Goal: Task Accomplishment & Management: Manage account settings

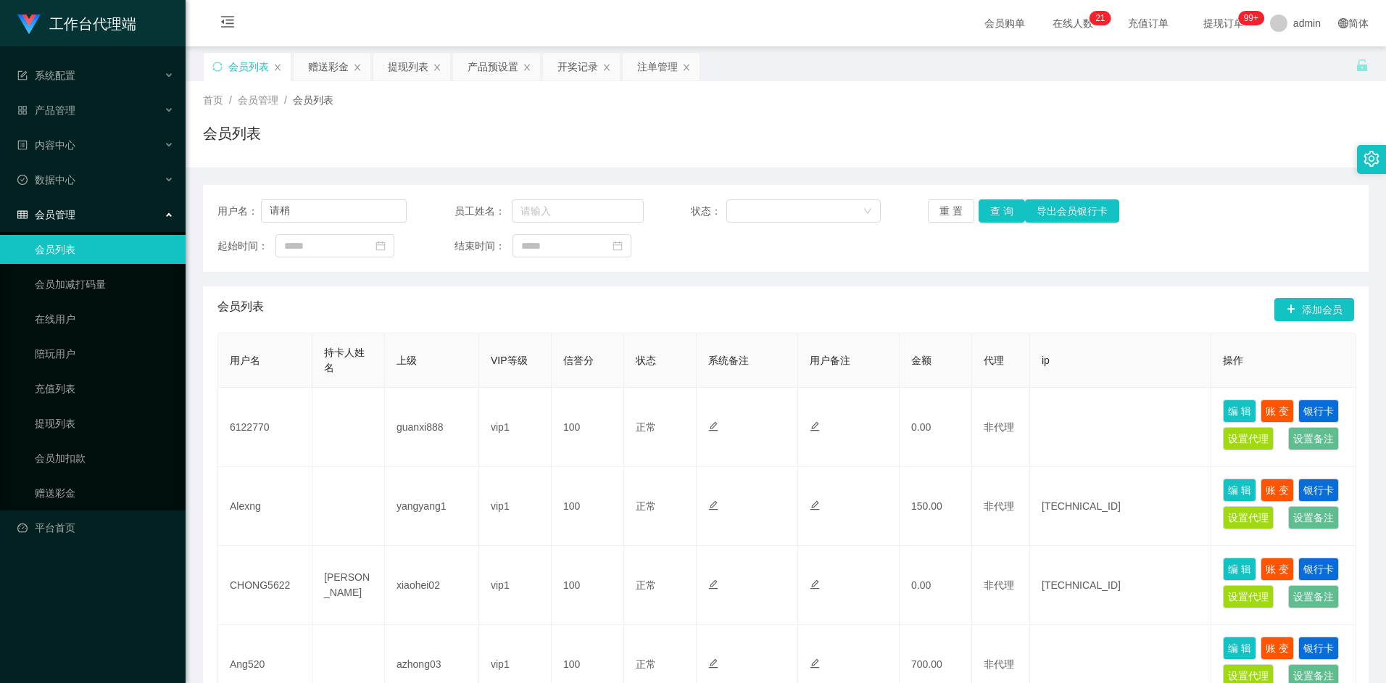
type input "请"
click at [336, 211] on input "text" at bounding box center [334, 210] width 146 height 23
paste input "6122770"
type input "6122770"
click at [1003, 215] on button "查 询" at bounding box center [1001, 210] width 46 height 23
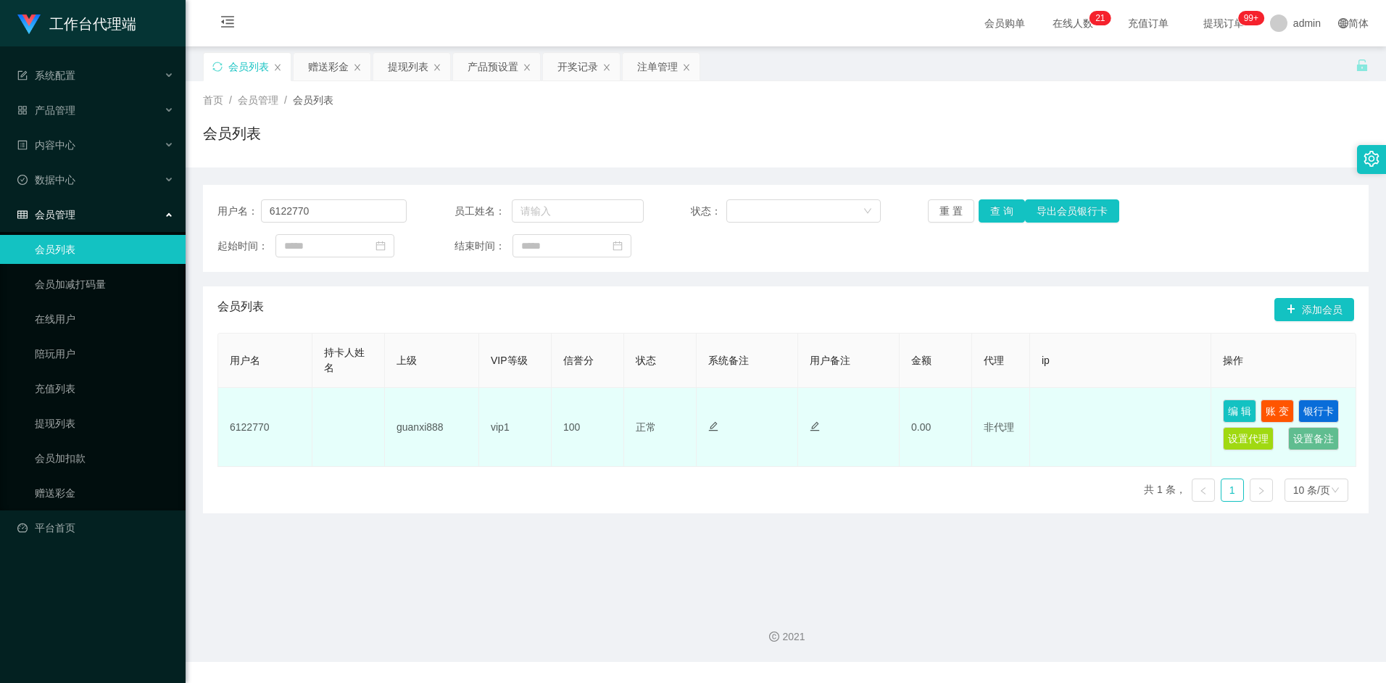
click at [506, 432] on td "vip1" at bounding box center [515, 427] width 72 height 79
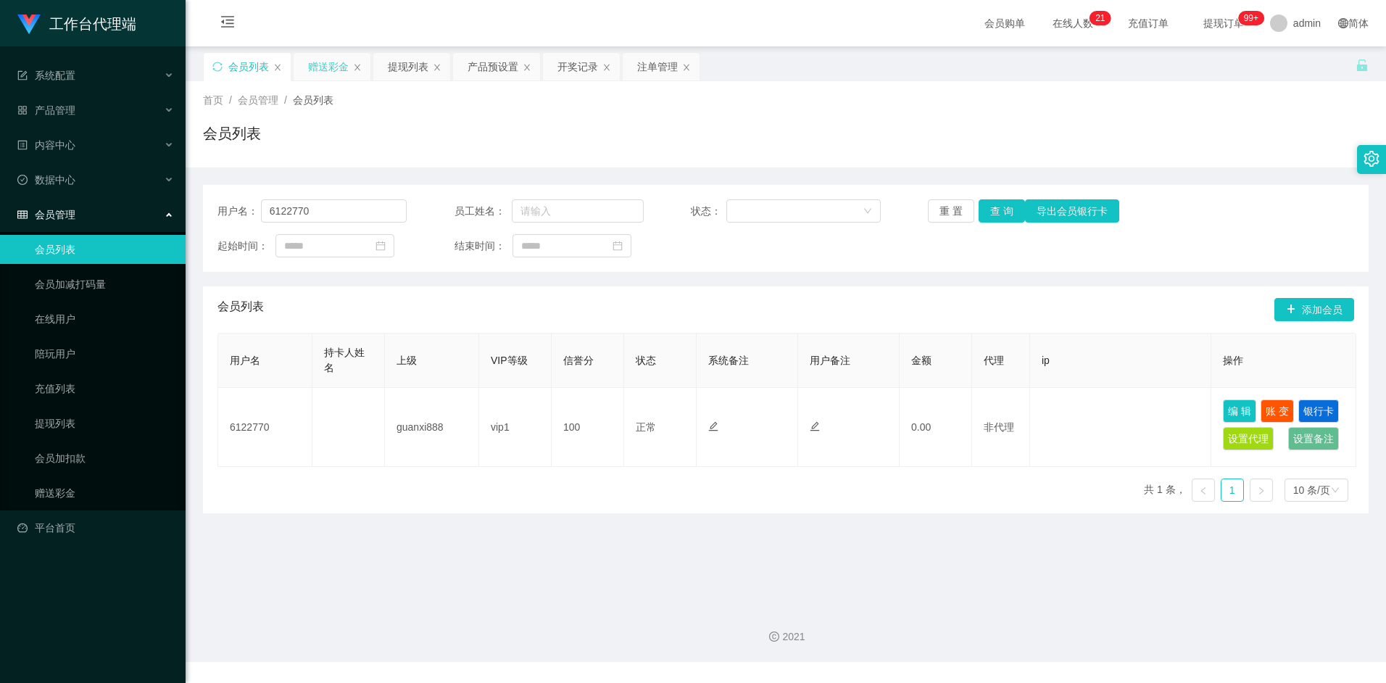
click at [321, 61] on div "赠送彩金" at bounding box center [328, 67] width 41 height 28
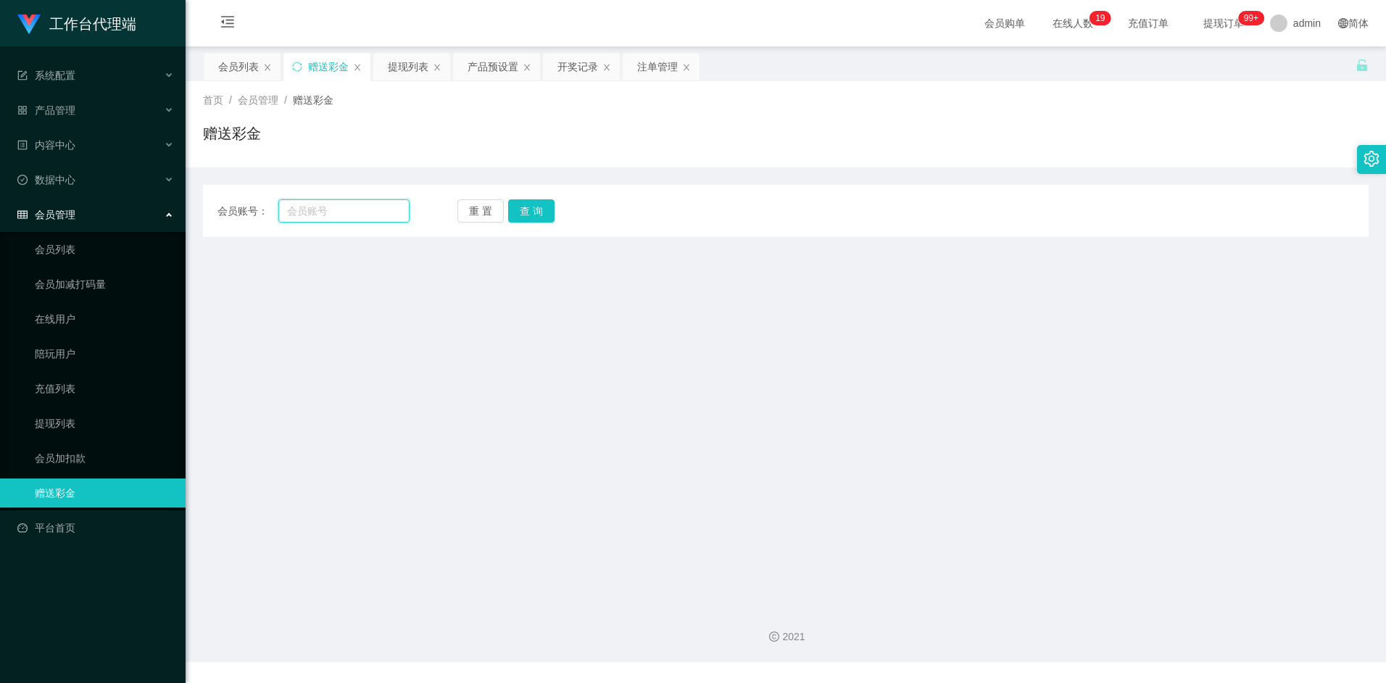
click at [325, 215] on input "text" at bounding box center [343, 210] width 130 height 23
paste input "6122770"
type input "6122770"
drag, startPoint x: 562, startPoint y: 210, endPoint x: 547, endPoint y: 209, distance: 15.2
click at [560, 210] on div "重 置 查 询" at bounding box center [553, 210] width 192 height 23
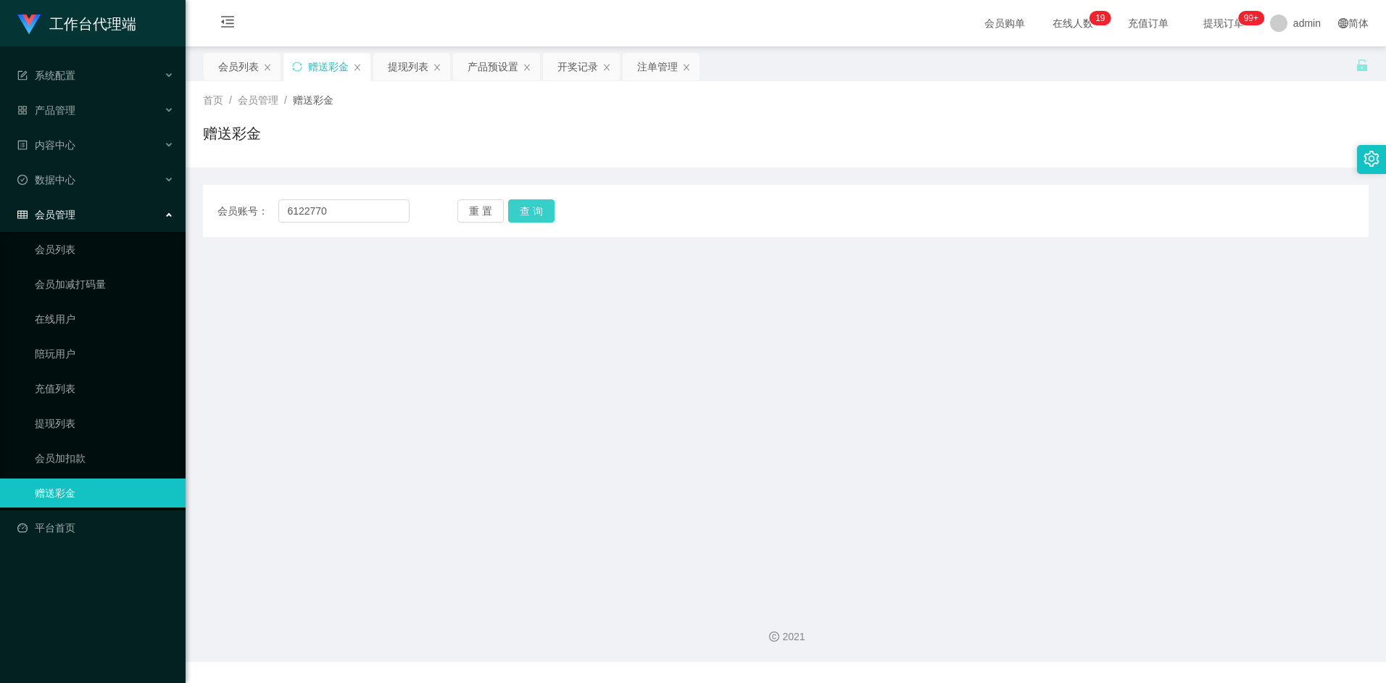
click at [546, 209] on button "查 询" at bounding box center [531, 210] width 46 height 23
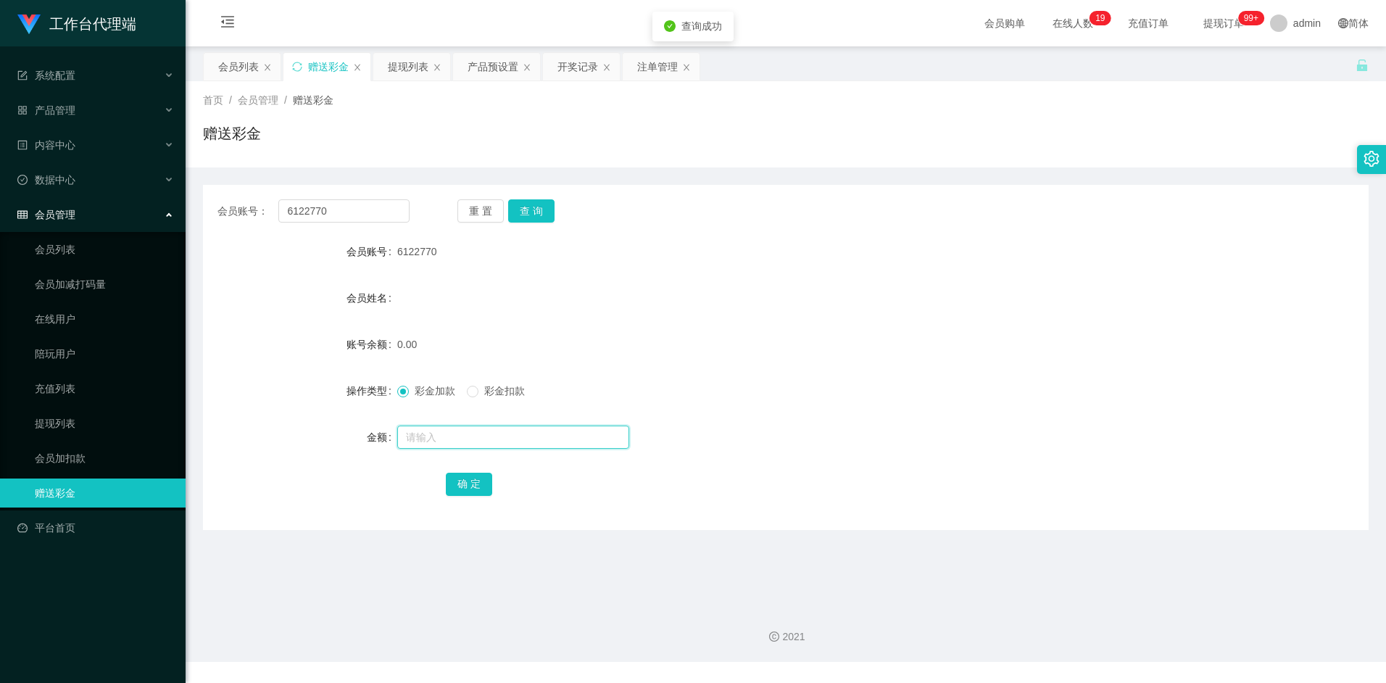
click at [447, 434] on input "text" at bounding box center [513, 436] width 232 height 23
type input "100"
click at [469, 486] on button "确 定" at bounding box center [469, 484] width 46 height 23
drag, startPoint x: 663, startPoint y: 230, endPoint x: 482, endPoint y: 248, distance: 182.0
click at [446, 273] on form "会员账号 6122770 会员姓名 账号余额 100.00 操作类型 彩金加款 彩金扣款 金额 确 定" at bounding box center [786, 367] width 1166 height 261
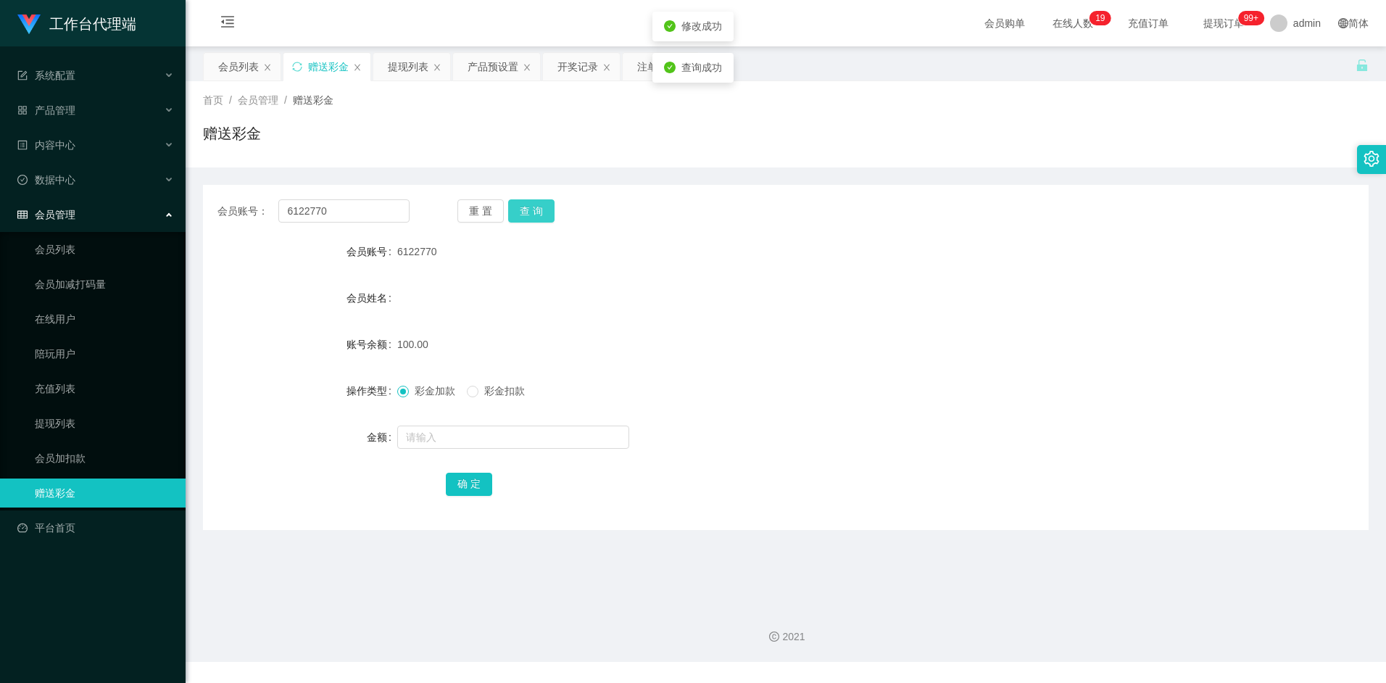
click at [533, 216] on button "查 询" at bounding box center [531, 210] width 46 height 23
click at [539, 213] on button "查 询" at bounding box center [531, 210] width 46 height 23
click at [539, 213] on div "重 置 查 询" at bounding box center [553, 210] width 192 height 23
drag, startPoint x: 539, startPoint y: 213, endPoint x: 616, endPoint y: 210, distance: 76.9
click at [539, 213] on button "查 询" at bounding box center [531, 210] width 46 height 23
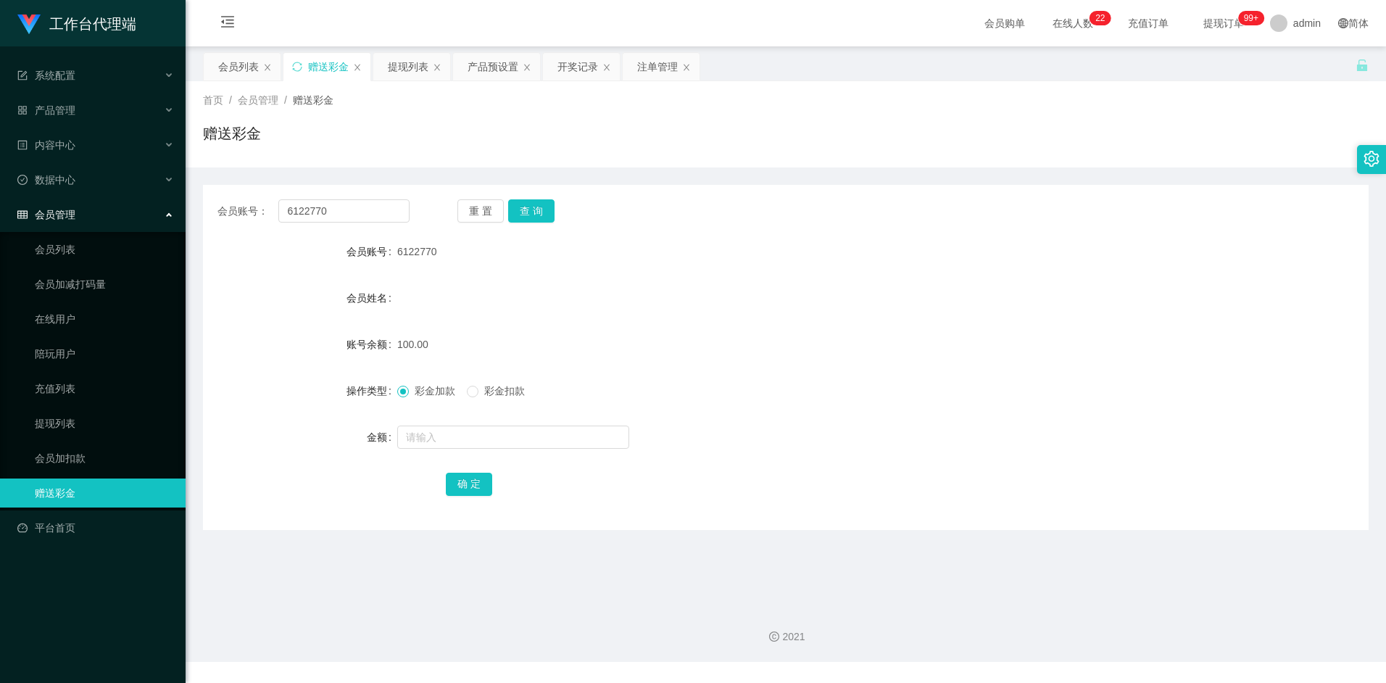
click at [406, 179] on div "会员账号： 6122770 重 置 查 询 会员账号 6122770 会员姓名 账号余额 100.00 操作类型 彩金加款 彩金扣款 金额 确 定" at bounding box center [786, 348] width 1166 height 362
click at [487, 76] on div "产品预设置" at bounding box center [493, 67] width 51 height 28
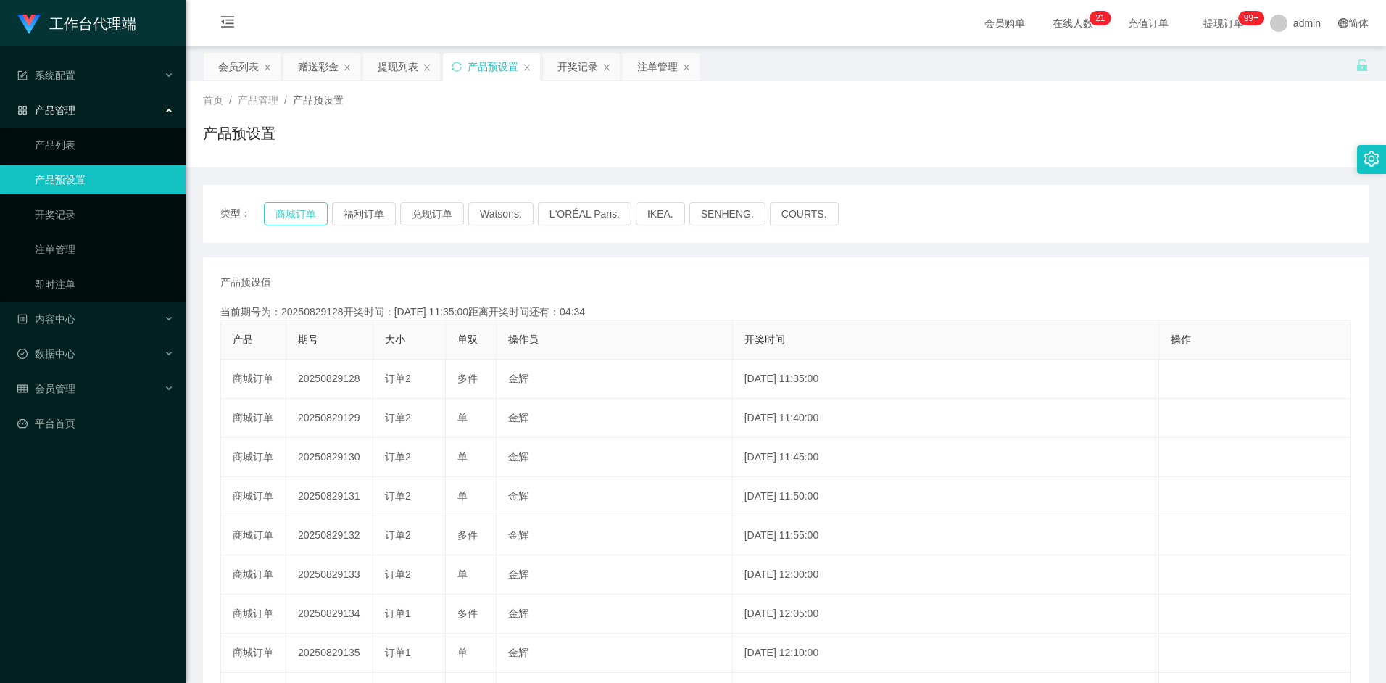
click at [302, 217] on button "商城订单" at bounding box center [296, 213] width 64 height 23
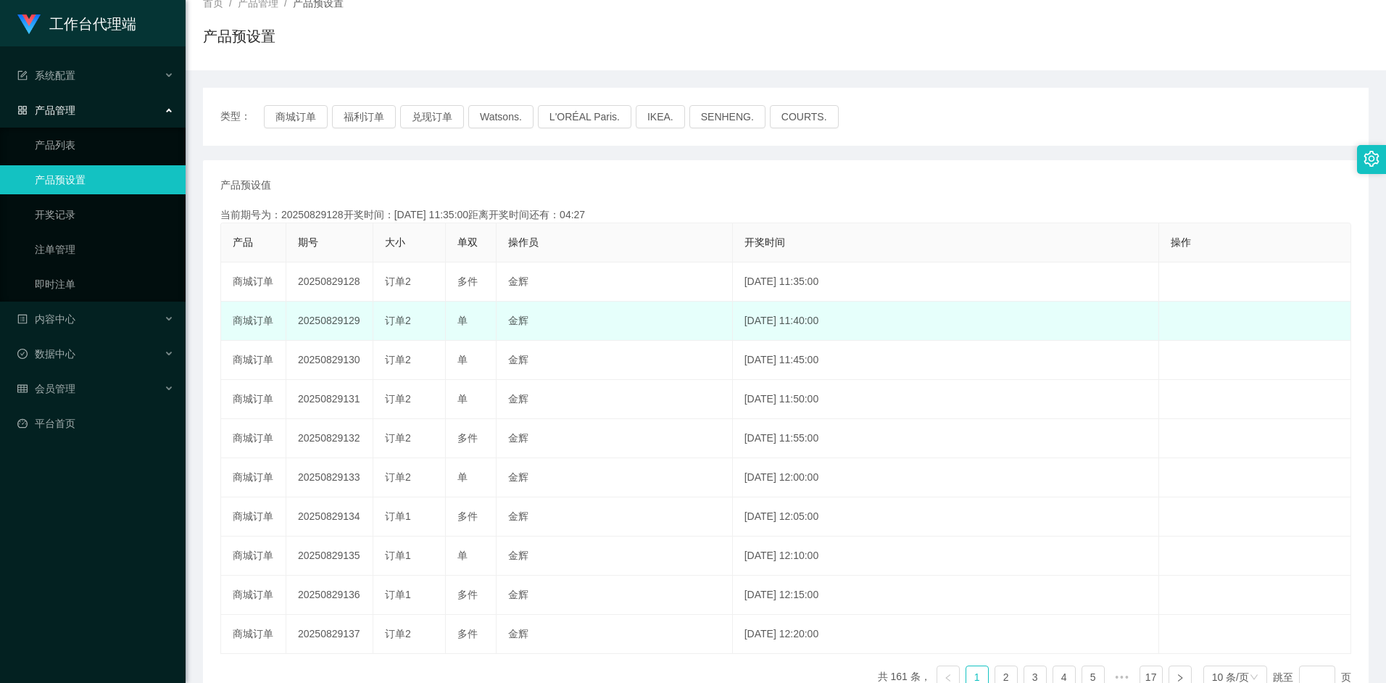
scroll to position [102, 0]
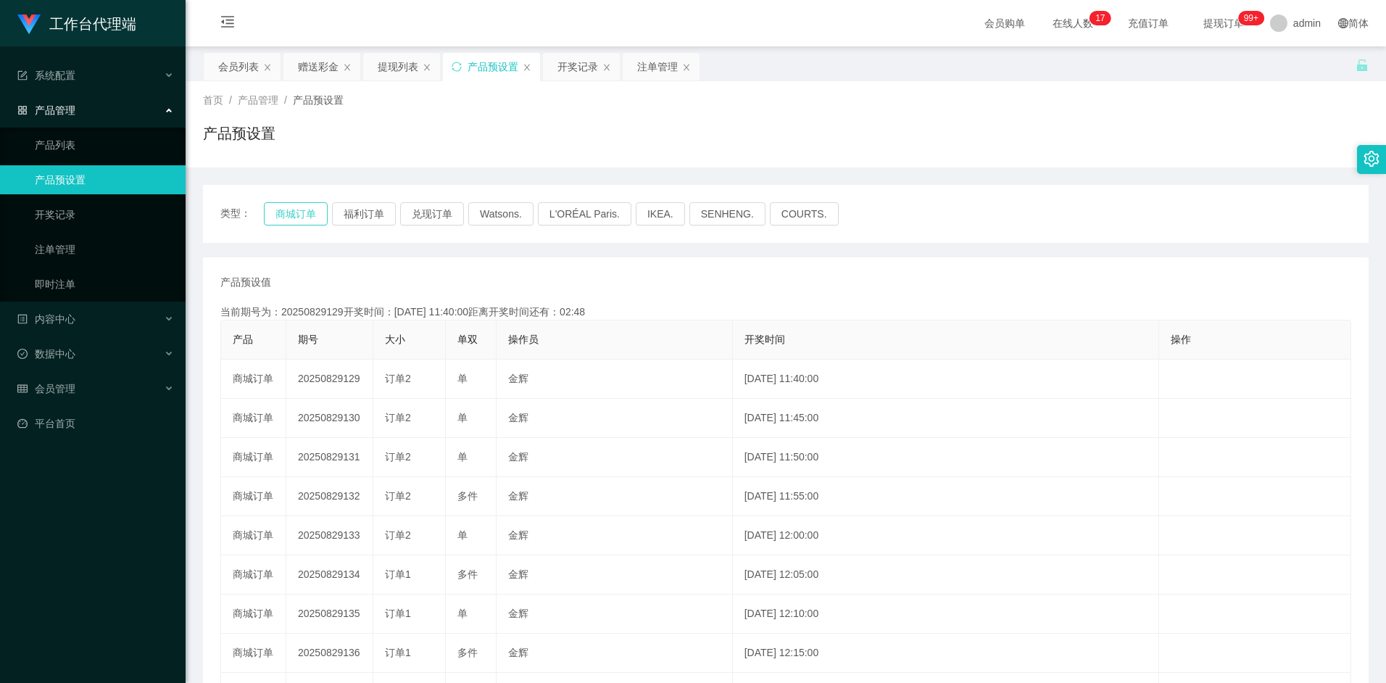
click at [317, 211] on button "商城订单" at bounding box center [296, 213] width 64 height 23
click at [612, 298] on div "产品预设值 添加期号 当前期号为：20250829129开奖时间：2025-08-29 11:40:00距离开奖时间还有：02:45 产品 期号 大小 单双 …" at bounding box center [785, 536] width 1131 height 523
click at [646, 65] on div "注单管理" at bounding box center [657, 67] width 41 height 28
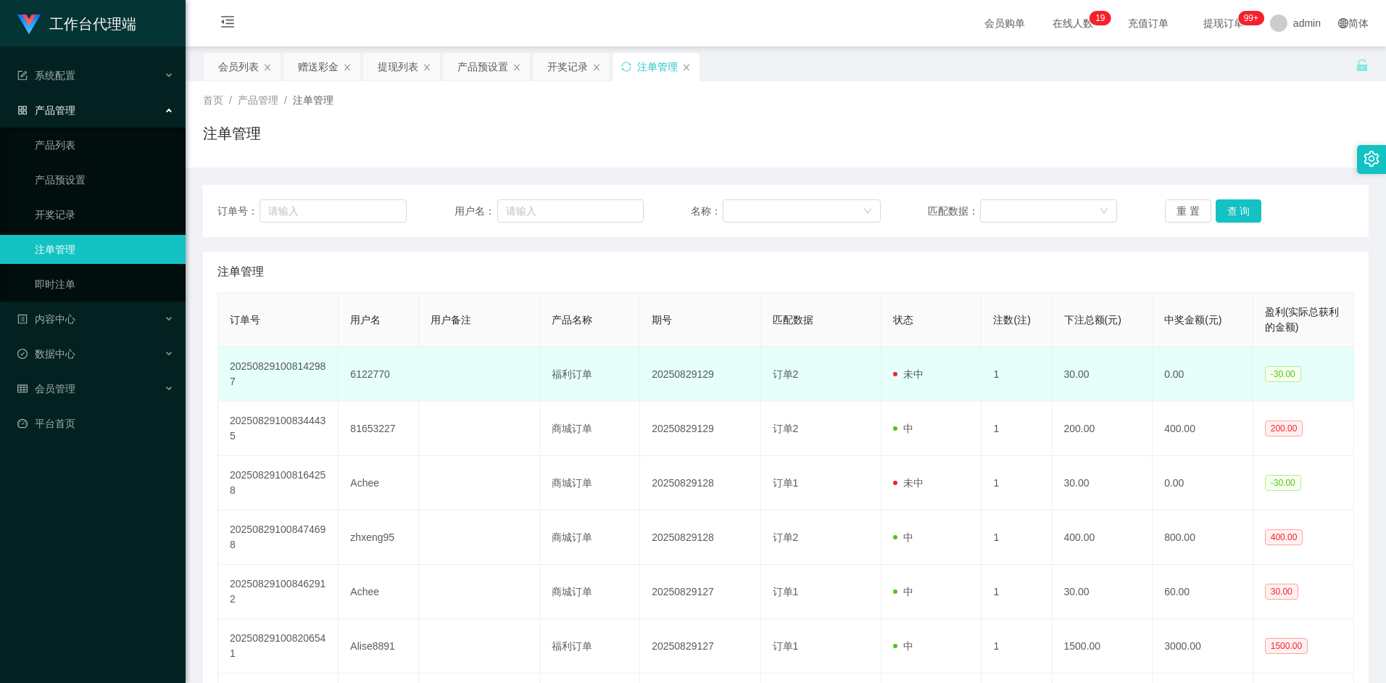
click at [1074, 376] on td "30.00" at bounding box center [1102, 374] width 101 height 54
click at [354, 378] on td "6122770" at bounding box center [378, 374] width 80 height 54
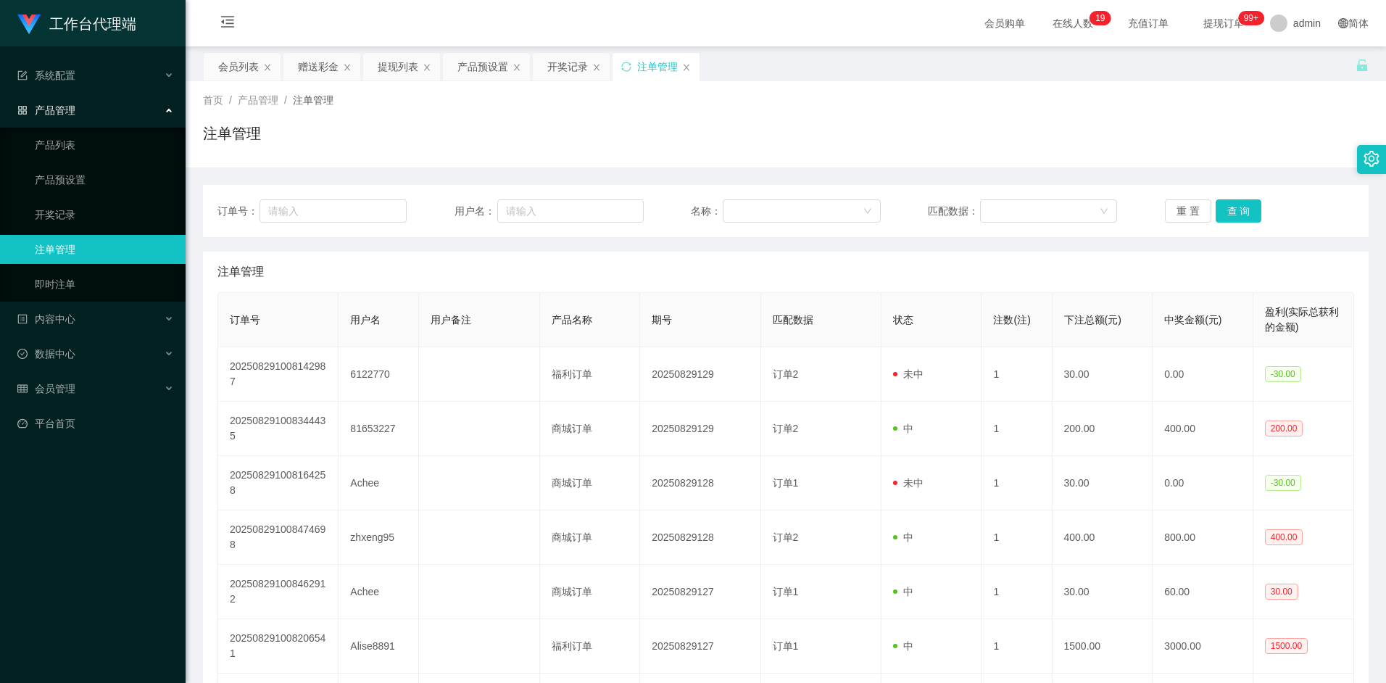
click at [647, 63] on div "注单管理" at bounding box center [657, 67] width 41 height 28
click at [244, 70] on div "会员列表" at bounding box center [238, 67] width 41 height 28
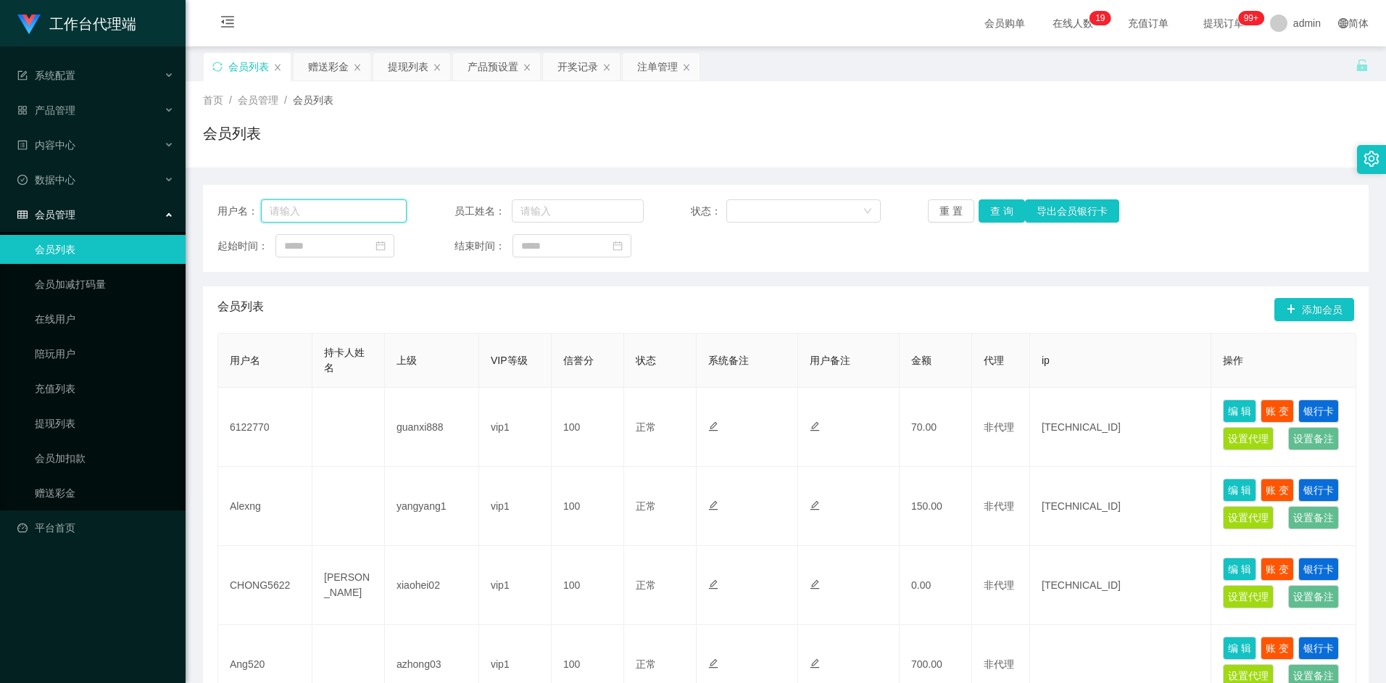
click at [324, 209] on input "text" at bounding box center [334, 210] width 146 height 23
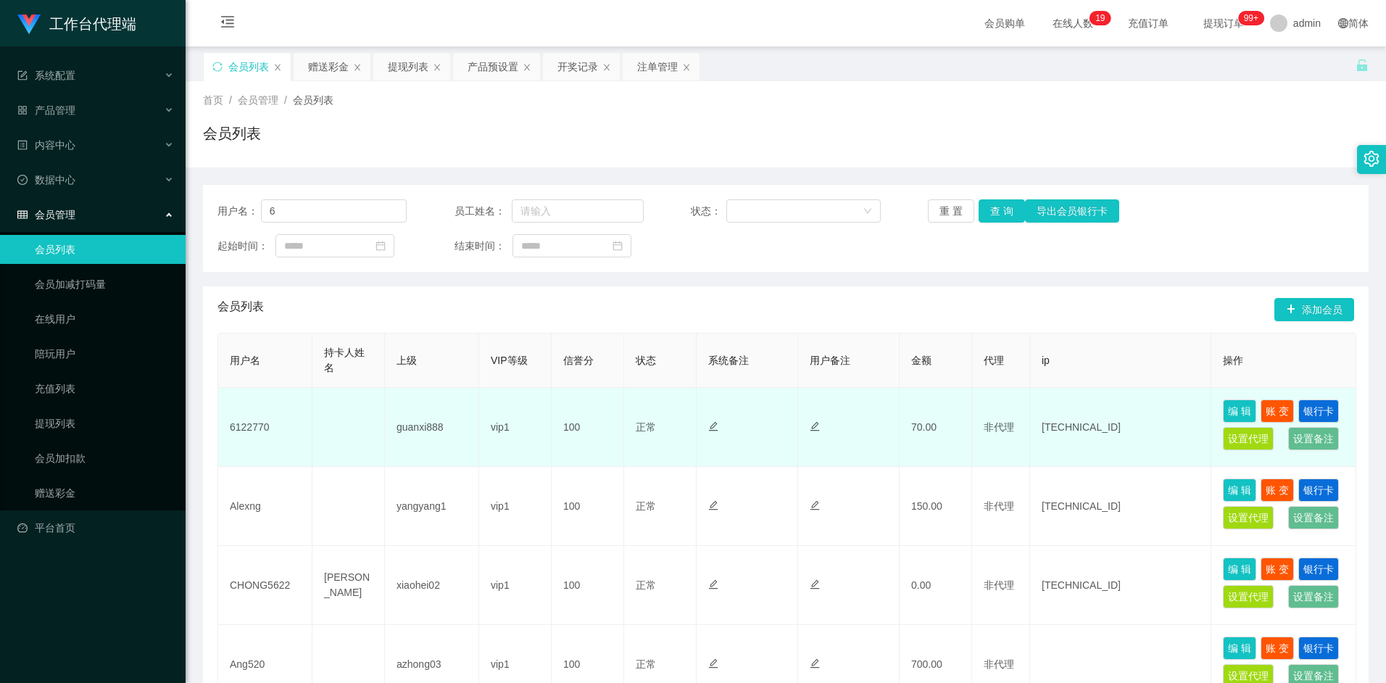
click at [249, 427] on td "6122770" at bounding box center [265, 427] width 94 height 79
copy td "6122770"
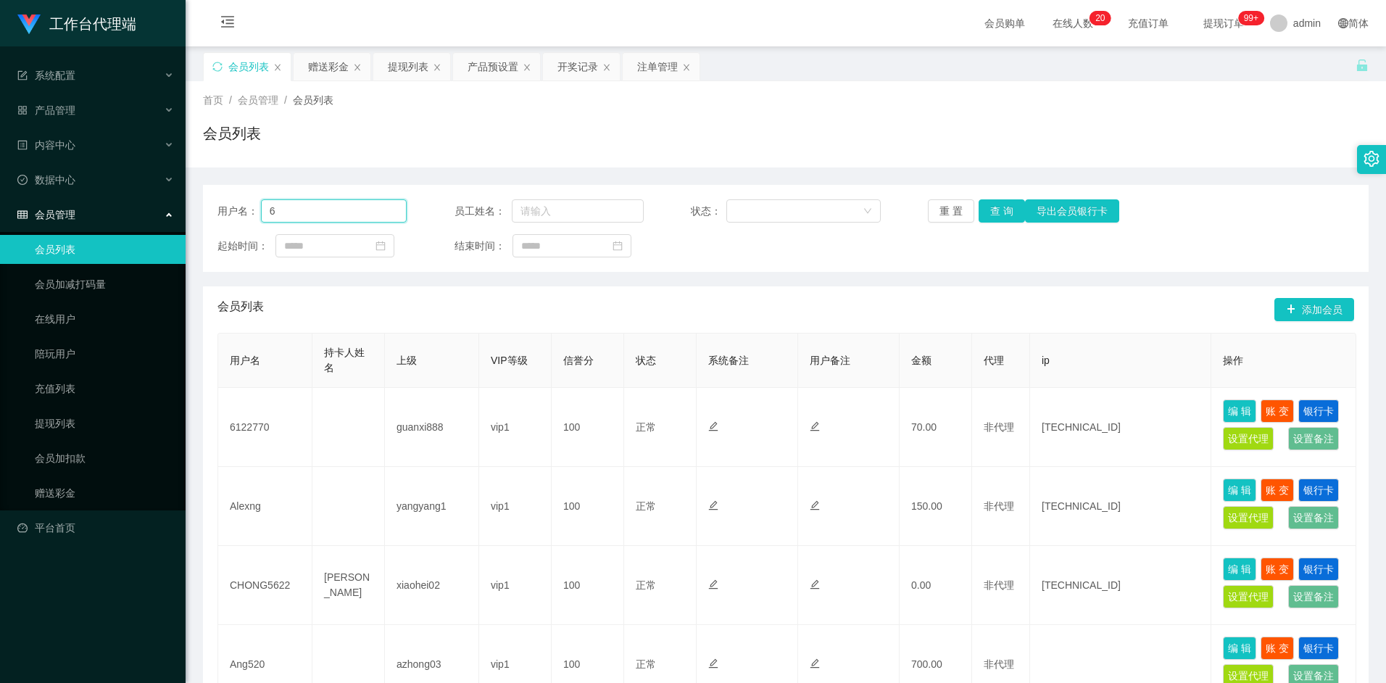
click at [317, 208] on input "6" at bounding box center [334, 210] width 146 height 23
paste input "122770"
type input "6122770"
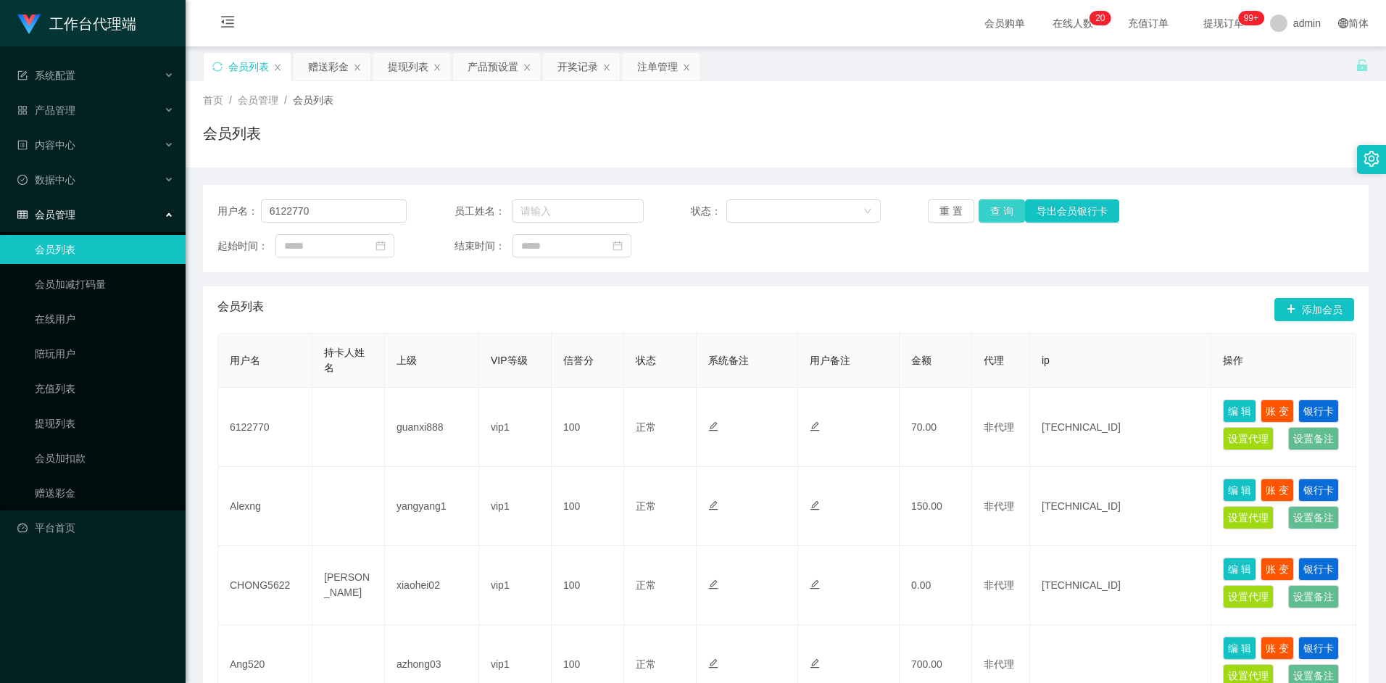
click at [1002, 212] on button "查 询" at bounding box center [1001, 210] width 46 height 23
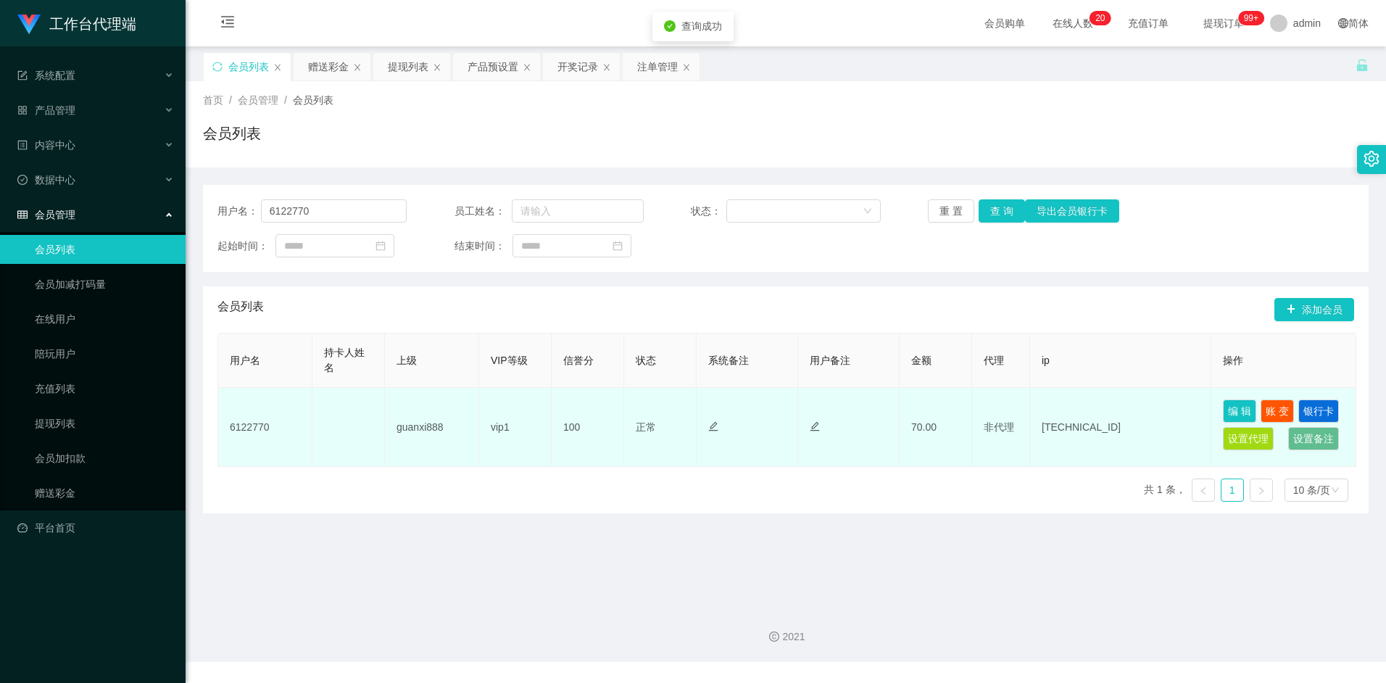
drag, startPoint x: 963, startPoint y: 437, endPoint x: 1153, endPoint y: 431, distance: 190.0
click at [964, 437] on td "70.00" at bounding box center [935, 427] width 72 height 79
click at [1264, 409] on button "账 变" at bounding box center [1276, 410] width 33 height 23
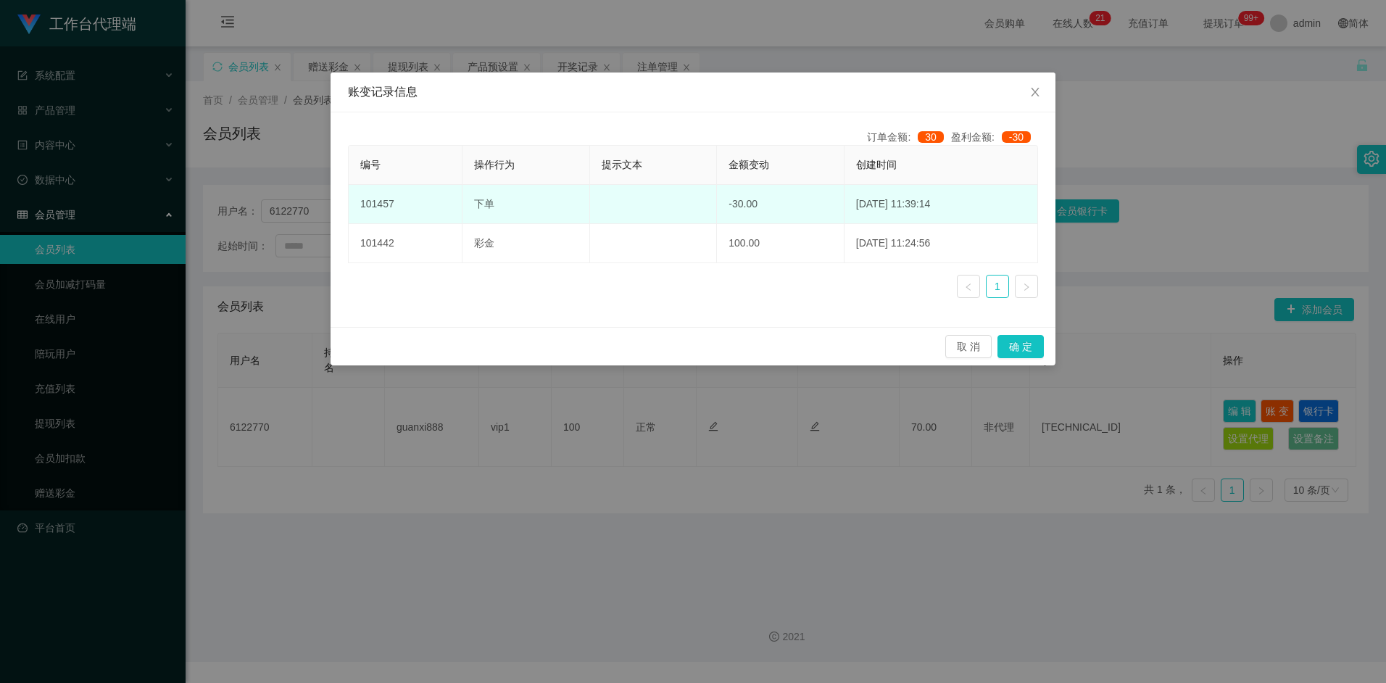
drag, startPoint x: 673, startPoint y: 247, endPoint x: 631, endPoint y: 215, distance: 53.2
click at [631, 215] on td at bounding box center [654, 204] width 128 height 39
click at [601, 199] on td at bounding box center [654, 204] width 128 height 39
click at [682, 206] on td at bounding box center [654, 204] width 128 height 39
click at [744, 208] on td "-30.00" at bounding box center [781, 204] width 128 height 39
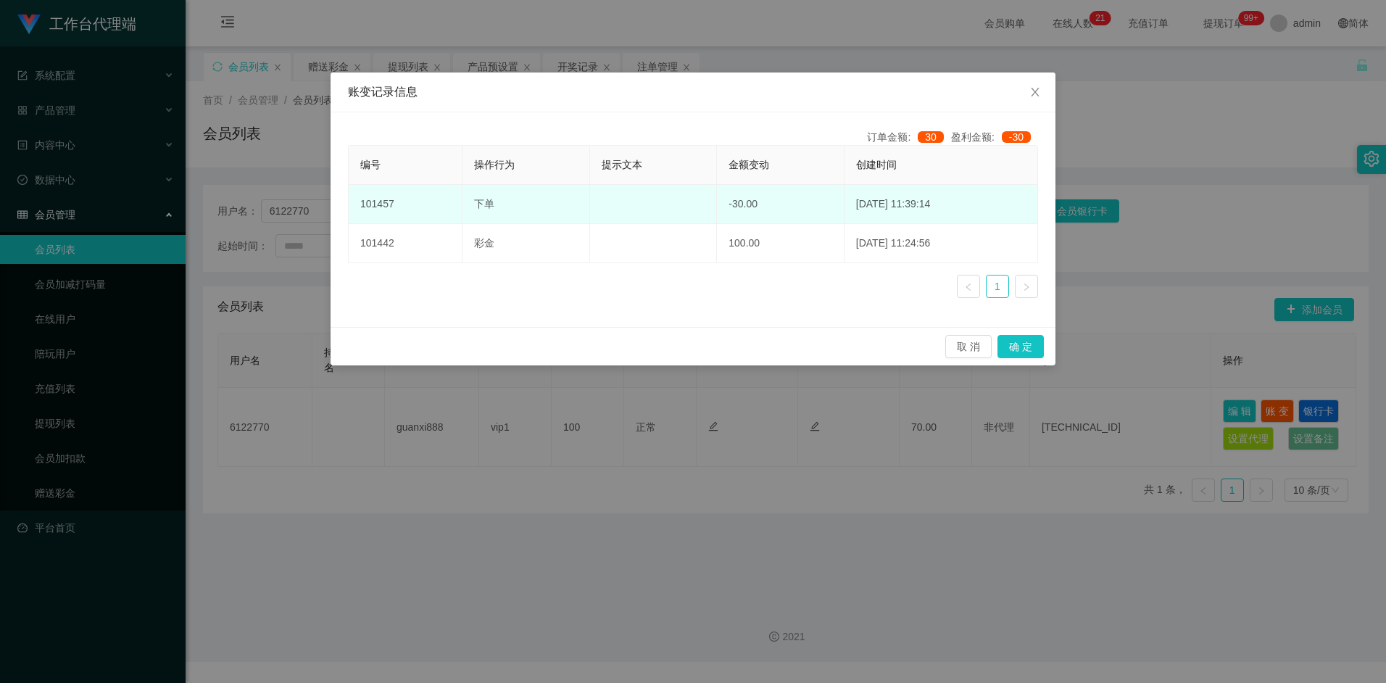
drag, startPoint x: 752, startPoint y: 208, endPoint x: 900, endPoint y: 220, distance: 148.4
click at [756, 208] on td "-30.00" at bounding box center [781, 204] width 128 height 39
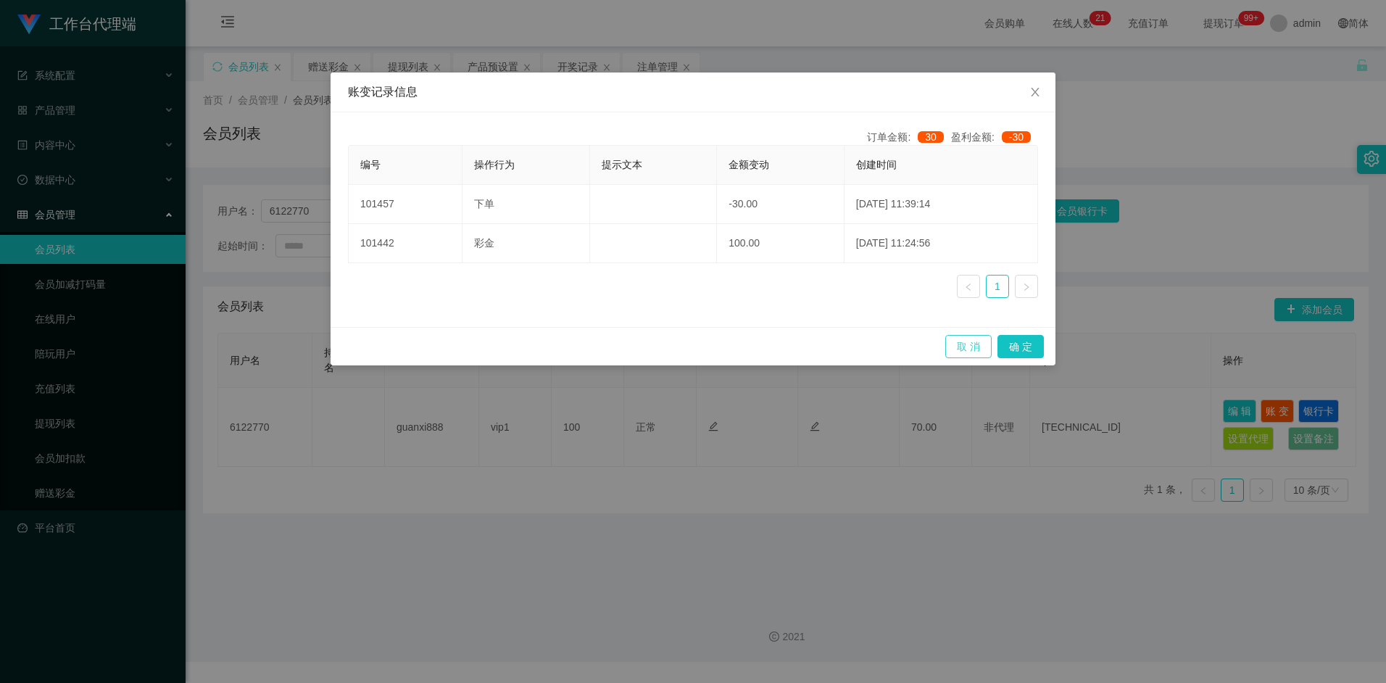
click at [978, 345] on button "取 消" at bounding box center [968, 346] width 46 height 23
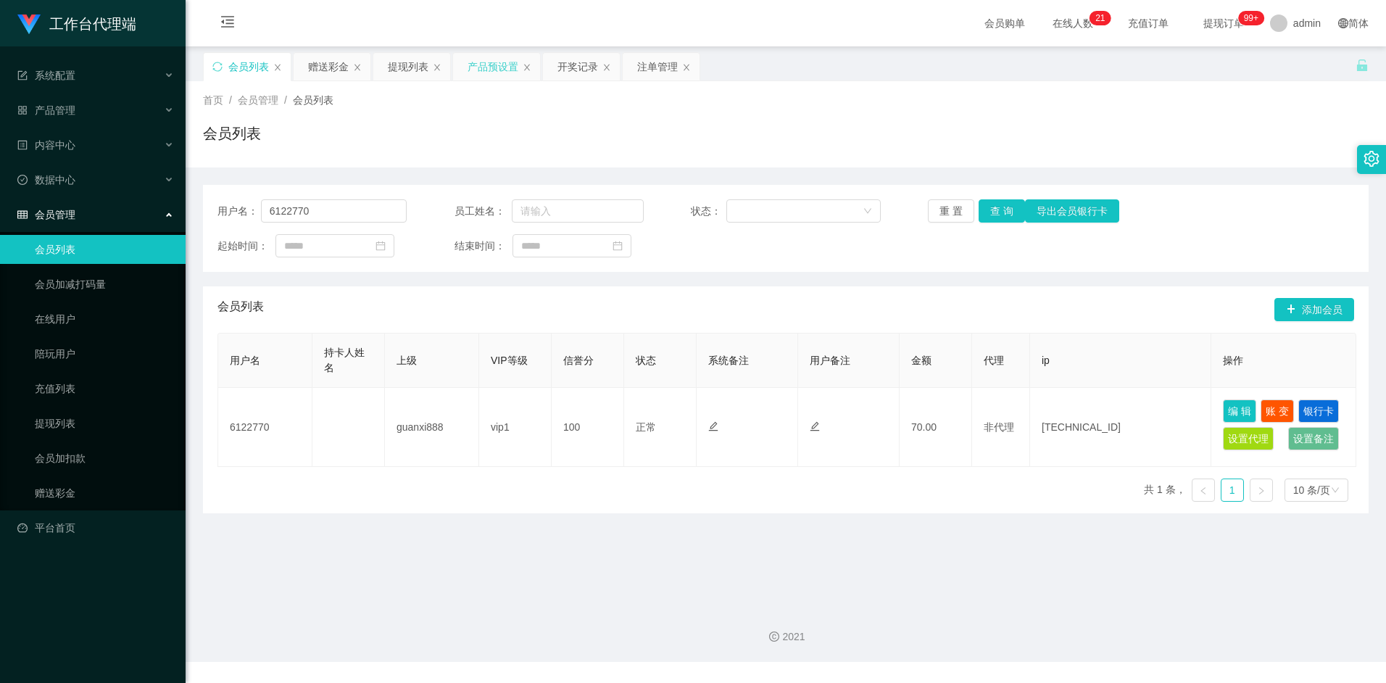
click at [488, 72] on div "产品预设置" at bounding box center [493, 67] width 51 height 28
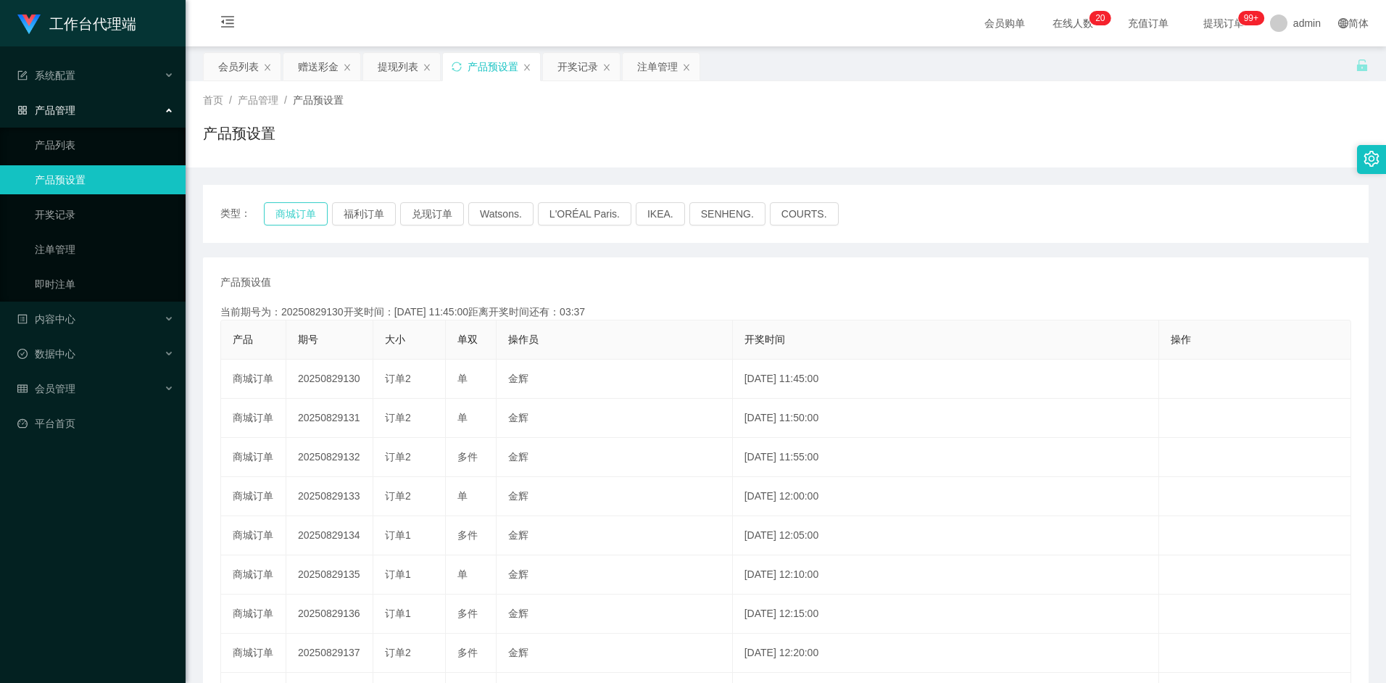
click at [299, 214] on button "商城订单" at bounding box center [296, 213] width 64 height 23
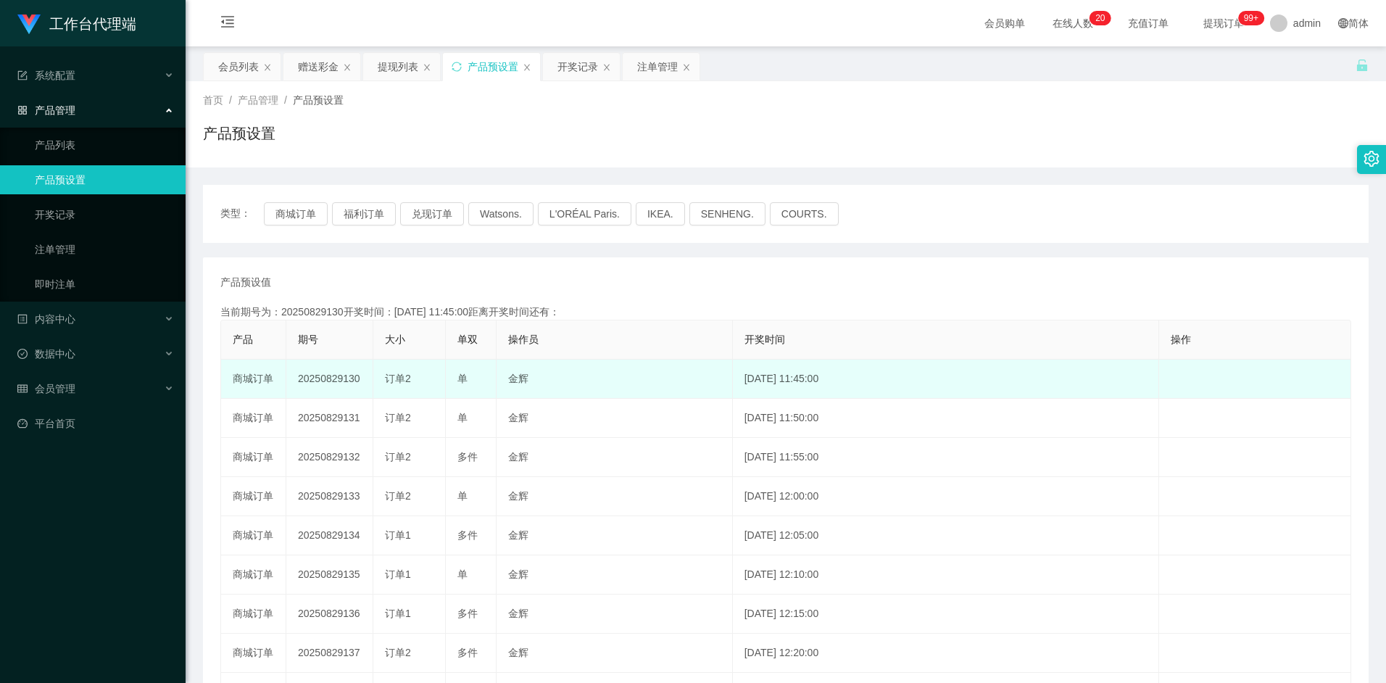
click at [397, 375] on span "订单2" at bounding box center [398, 379] width 26 height 12
drag, startPoint x: 378, startPoint y: 378, endPoint x: 425, endPoint y: 378, distance: 47.8
click at [425, 378] on td "订单2" at bounding box center [409, 379] width 72 height 39
drag, startPoint x: 425, startPoint y: 378, endPoint x: 399, endPoint y: 379, distance: 26.8
click at [399, 379] on span "订单2" at bounding box center [398, 379] width 26 height 12
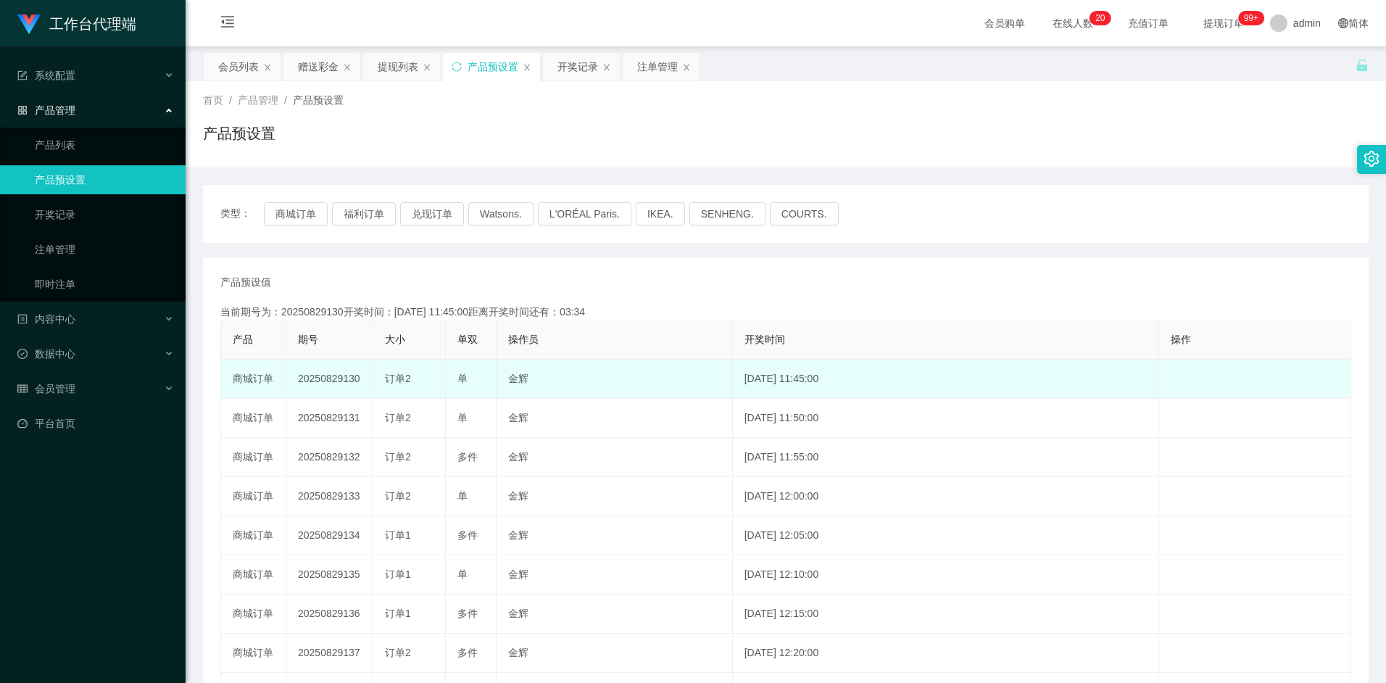
drag, startPoint x: 373, startPoint y: 375, endPoint x: 441, endPoint y: 370, distance: 68.3
click at [441, 370] on td "订单2" at bounding box center [409, 379] width 72 height 39
drag, startPoint x: 441, startPoint y: 370, endPoint x: 383, endPoint y: 375, distance: 58.9
click at [381, 373] on td "订单2" at bounding box center [409, 379] width 72 height 39
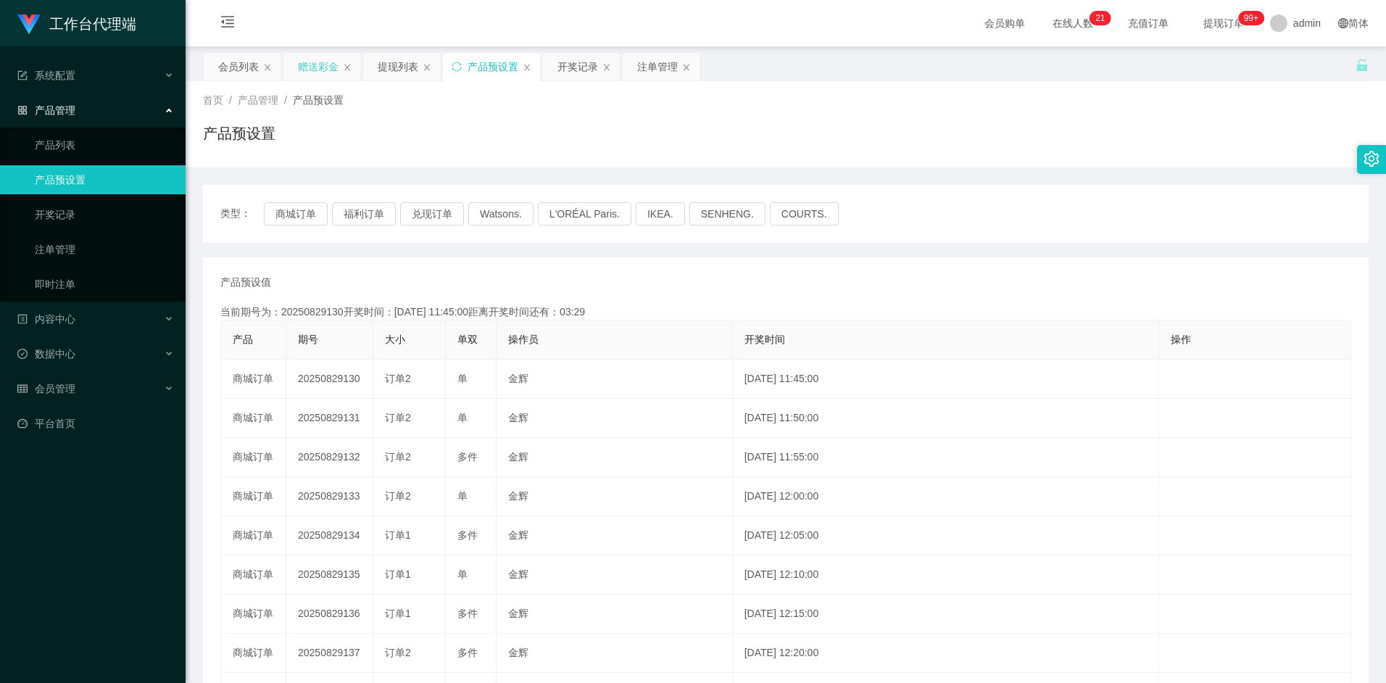
click at [313, 72] on div "赠送彩金" at bounding box center [318, 67] width 41 height 28
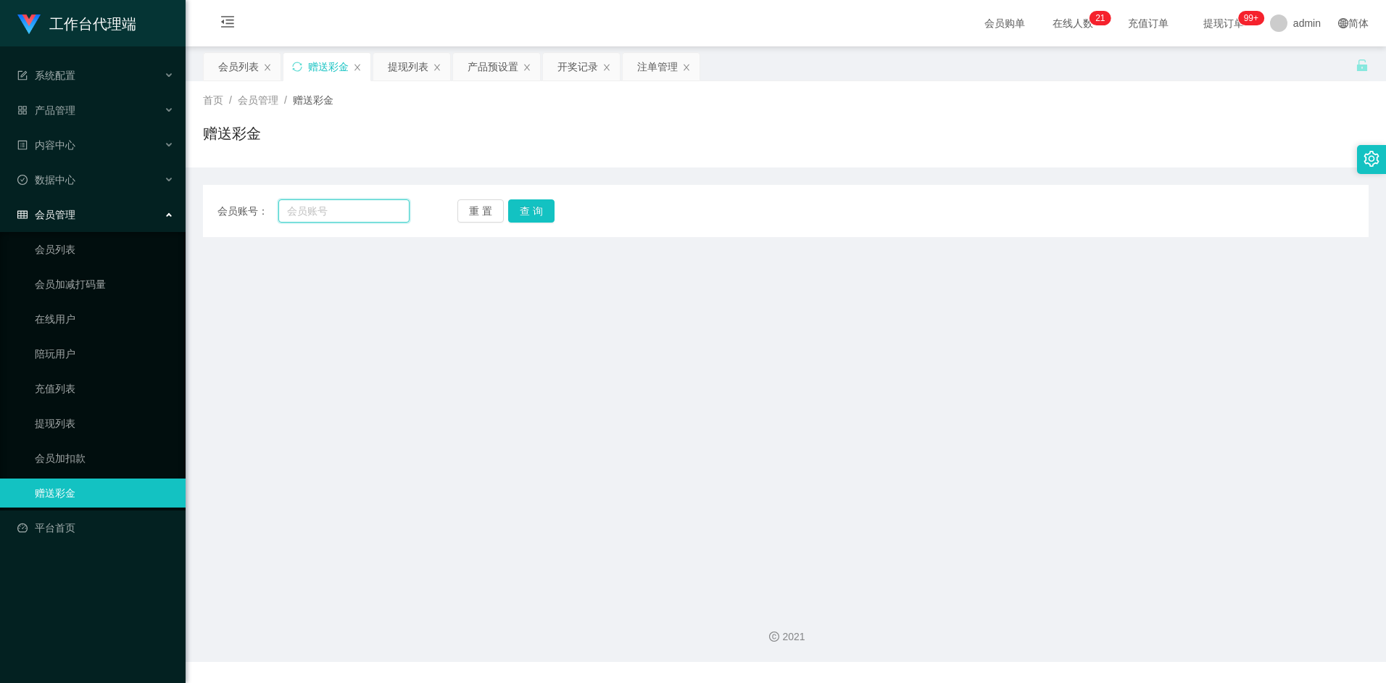
click at [346, 220] on input "text" at bounding box center [343, 210] width 130 height 23
paste input "6122770"
type input "6122770"
click at [536, 212] on button "查 询" at bounding box center [531, 210] width 46 height 23
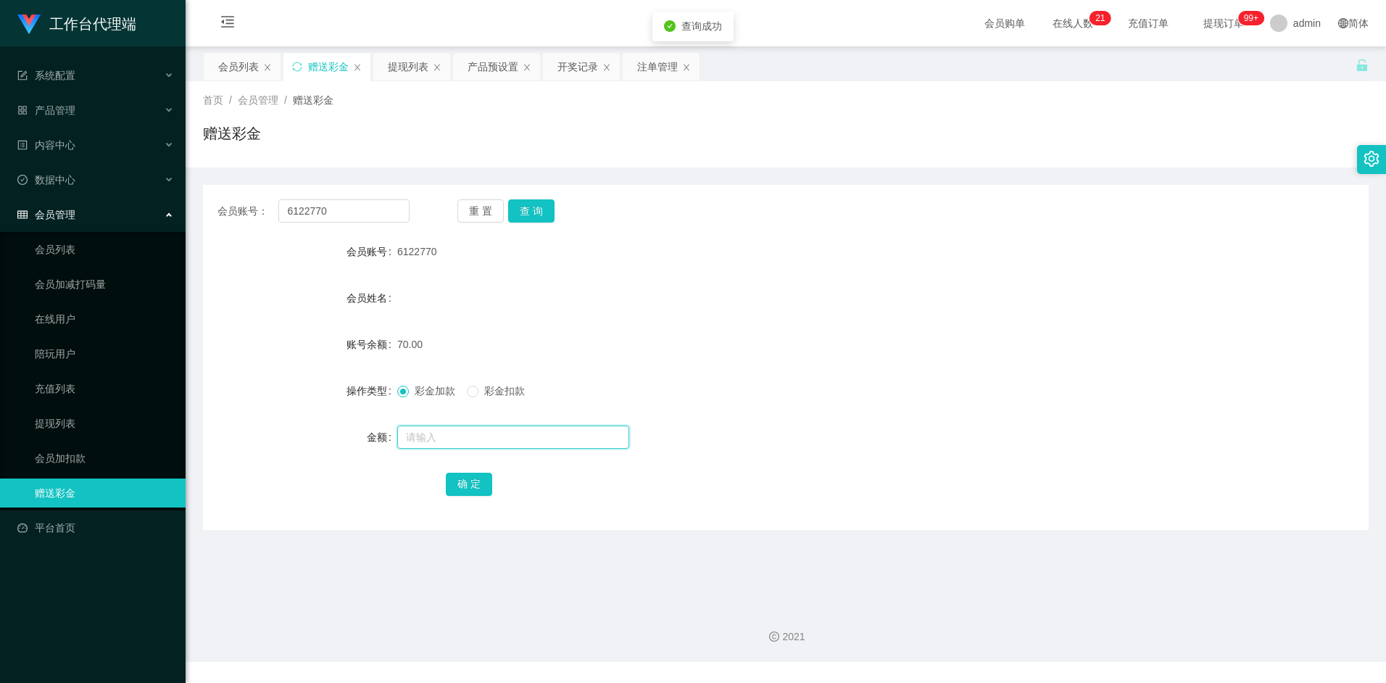
click at [457, 428] on input "text" at bounding box center [513, 436] width 232 height 23
type input "80"
drag, startPoint x: 648, startPoint y: 70, endPoint x: 647, endPoint y: 78, distance: 7.4
click at [648, 70] on div "注单管理" at bounding box center [657, 67] width 41 height 28
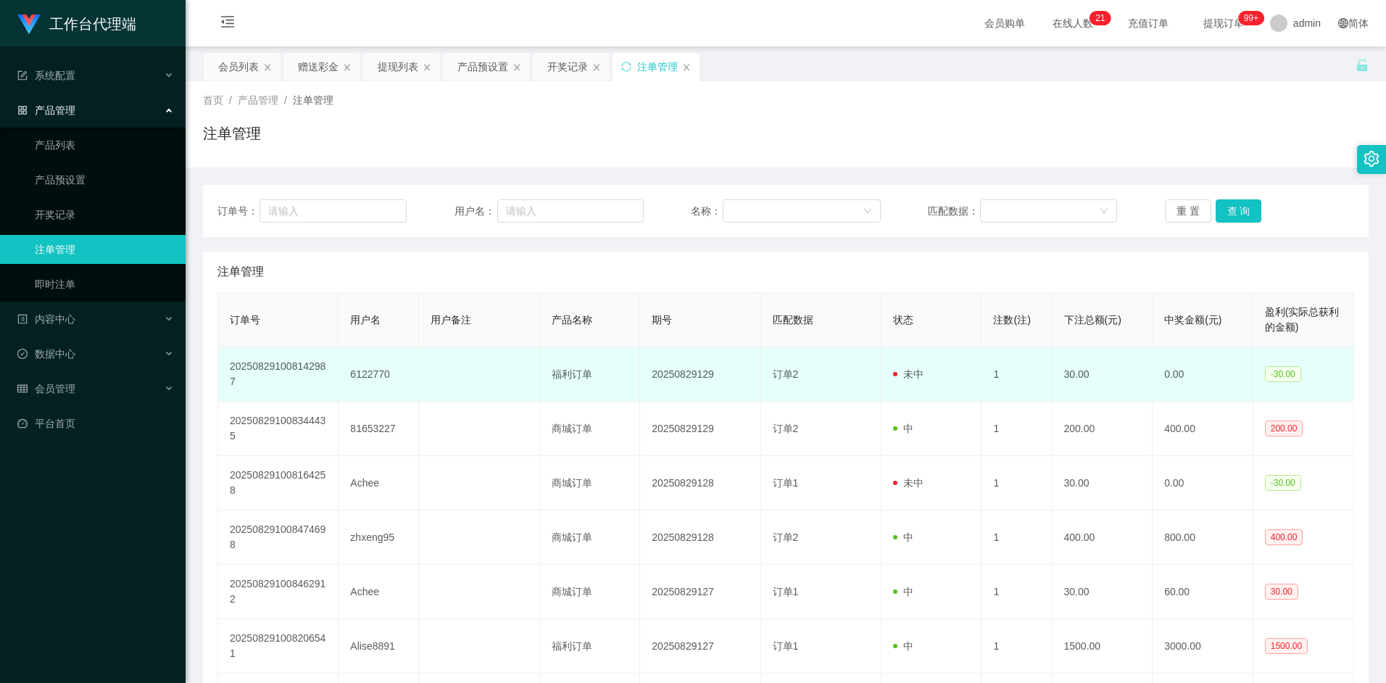
click at [865, 390] on td "订单2" at bounding box center [821, 374] width 120 height 54
click at [908, 372] on span "未中" at bounding box center [908, 374] width 30 height 12
drag, startPoint x: 908, startPoint y: 374, endPoint x: 936, endPoint y: 379, distance: 28.7
click at [936, 379] on td "未中" at bounding box center [931, 374] width 101 height 54
drag, startPoint x: 936, startPoint y: 379, endPoint x: 896, endPoint y: 375, distance: 40.8
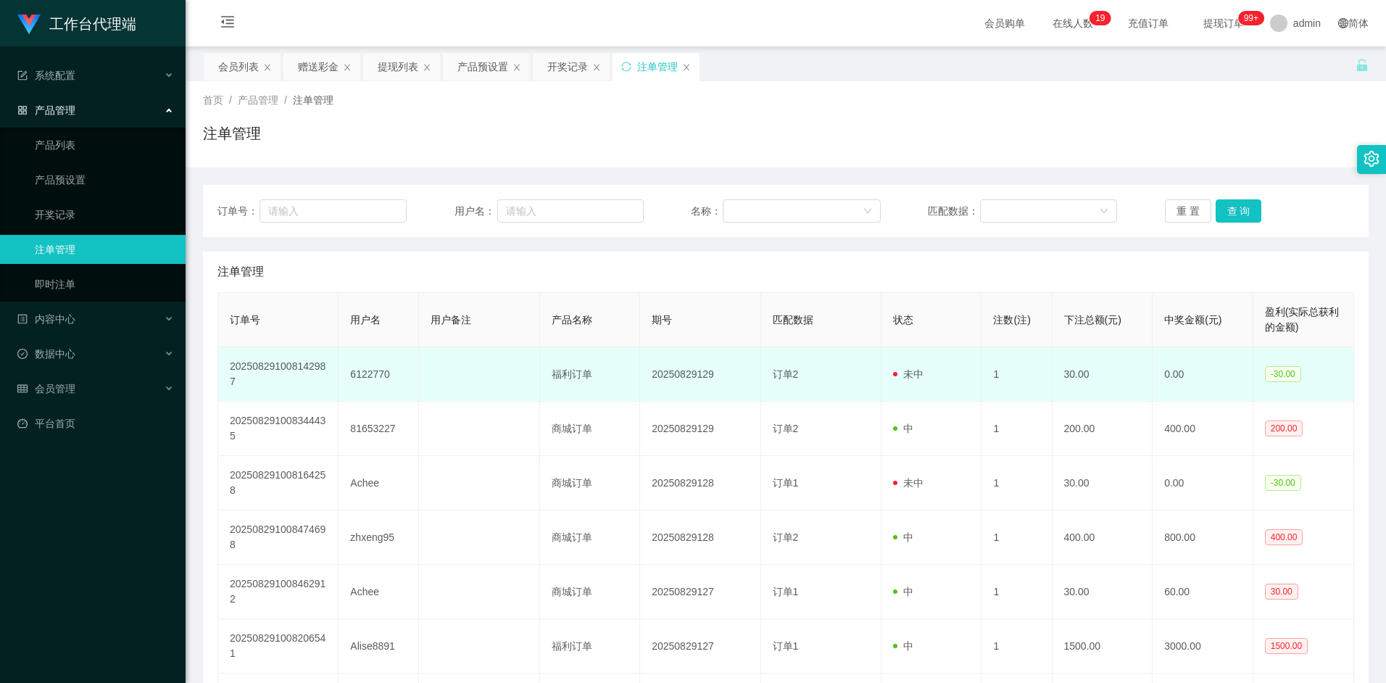
click at [896, 375] on span at bounding box center [895, 374] width 4 height 4
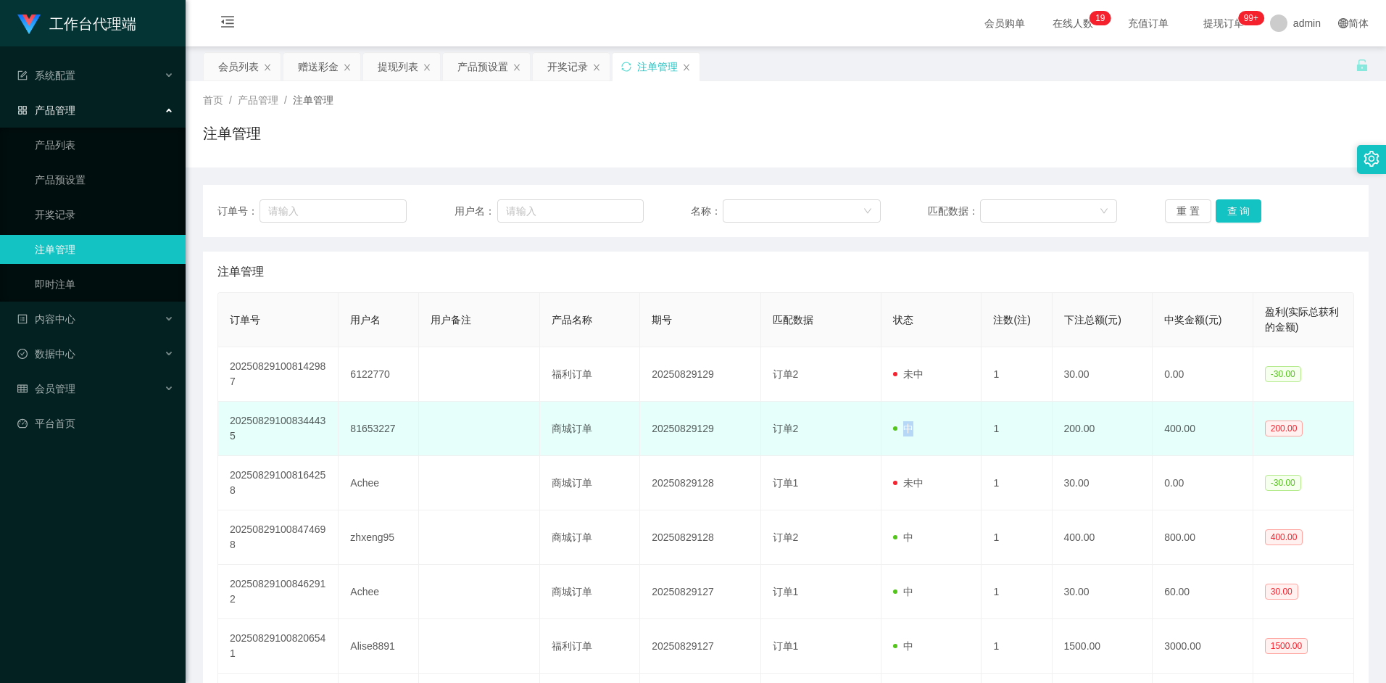
drag, startPoint x: 896, startPoint y: 431, endPoint x: 913, endPoint y: 428, distance: 17.5
click at [913, 428] on td "中" at bounding box center [931, 429] width 101 height 54
click at [908, 428] on span "中" at bounding box center [903, 429] width 20 height 12
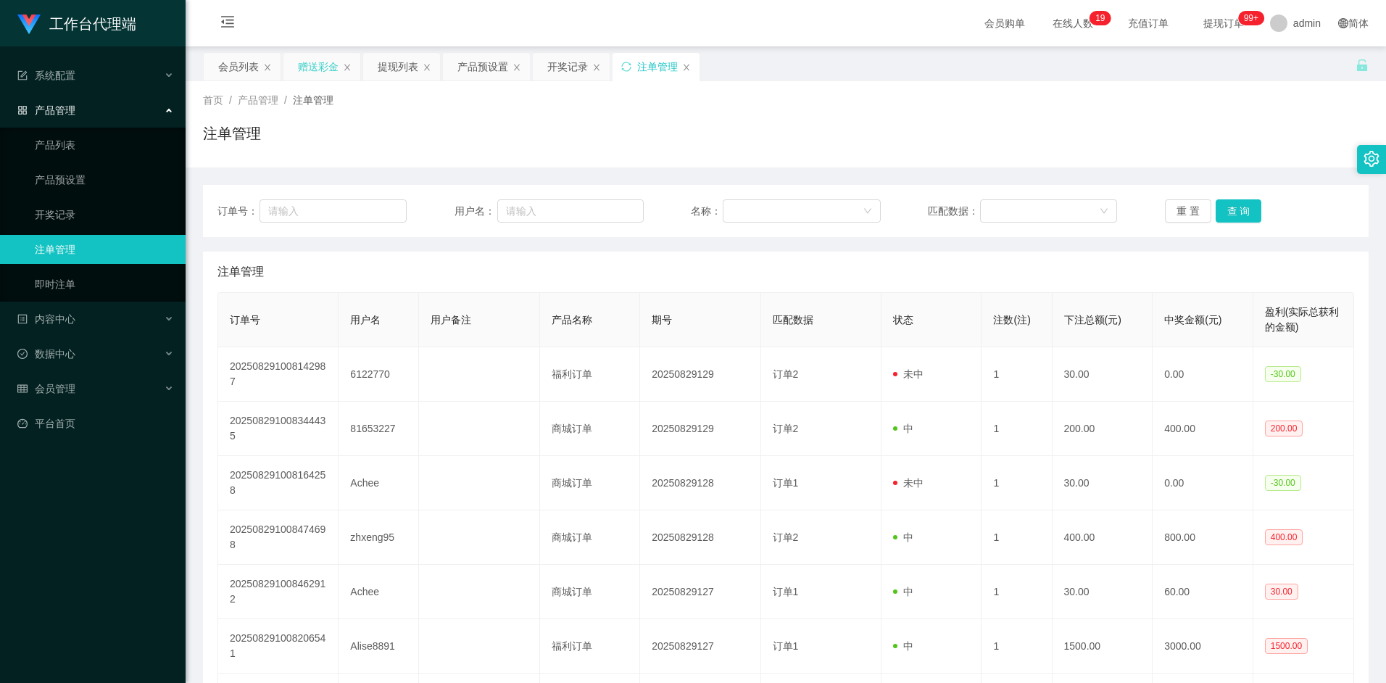
click at [323, 68] on div "赠送彩金" at bounding box center [318, 67] width 41 height 28
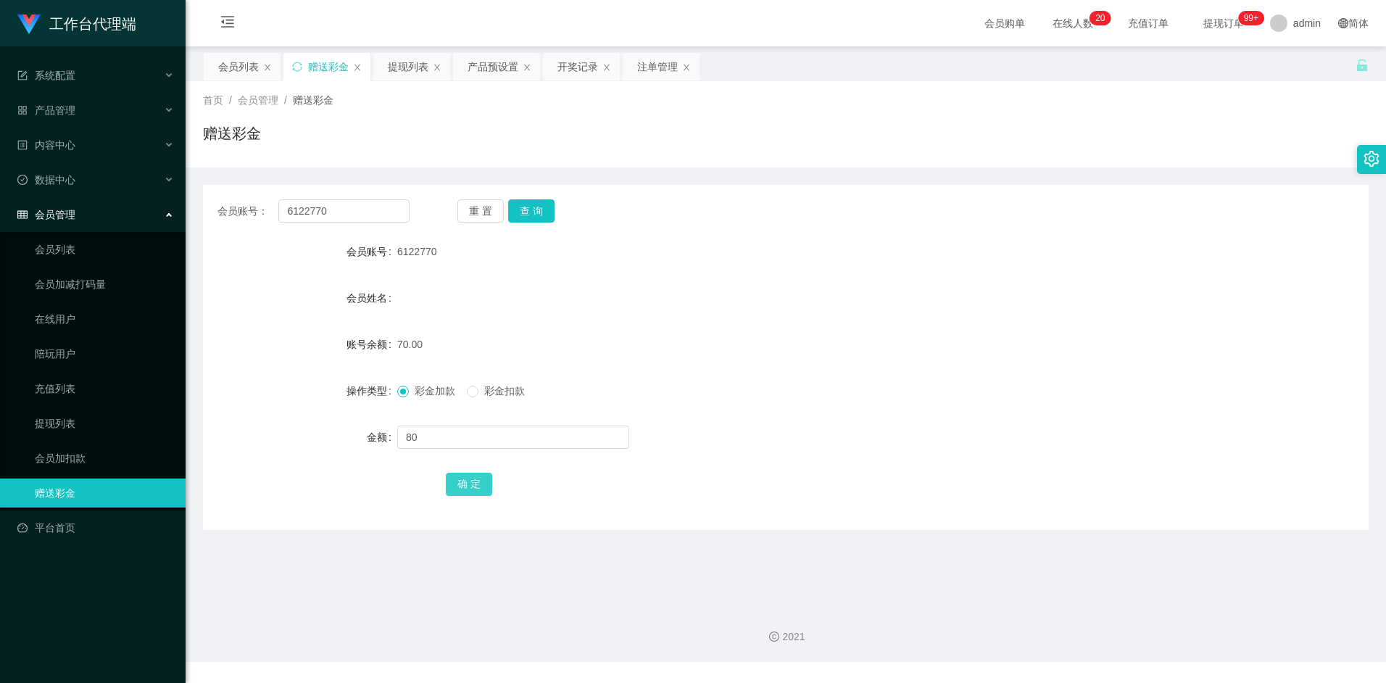
click at [473, 494] on button "确 定" at bounding box center [469, 484] width 46 height 23
click at [697, 371] on form "会员账号 6122770 会员姓名 账号余额 150.00 操作类型 彩金加款 彩金扣款 金额 确 定" at bounding box center [786, 367] width 1166 height 261
click at [229, 72] on div "会员列表" at bounding box center [238, 67] width 41 height 28
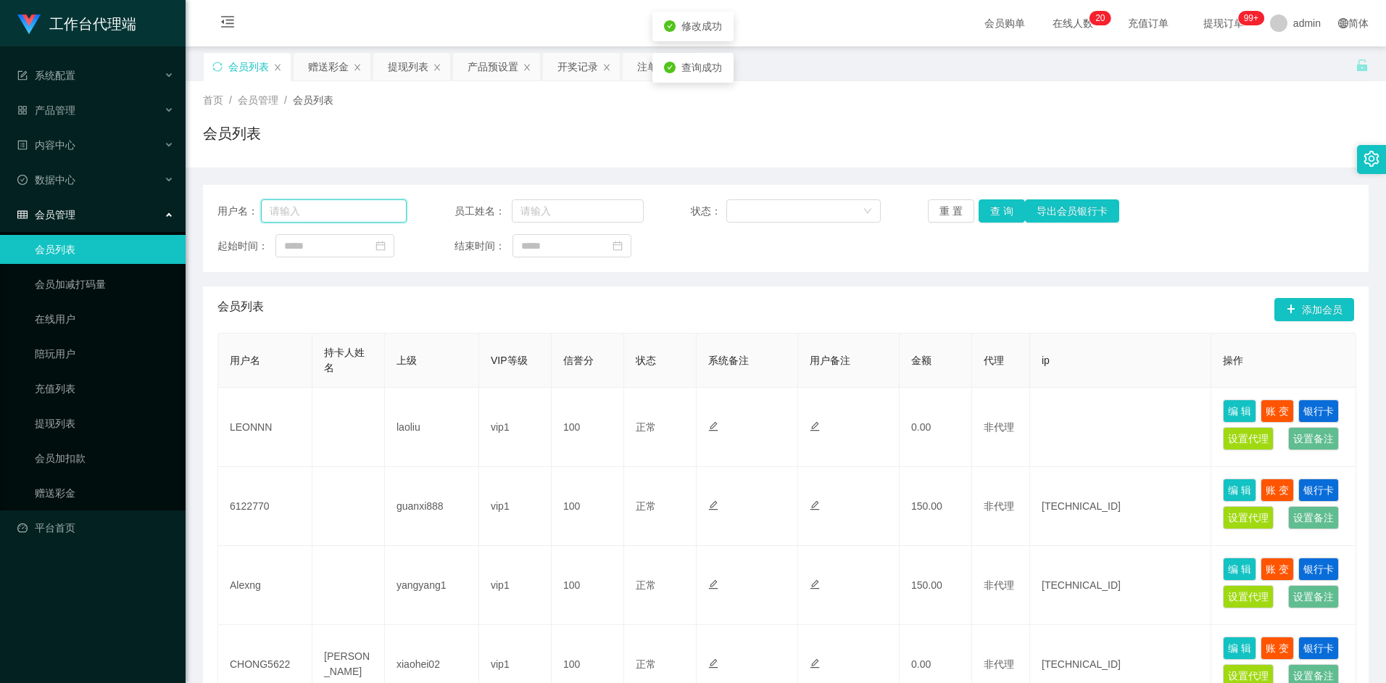
click at [366, 209] on input "text" at bounding box center [334, 210] width 146 height 23
paste input "6122770"
type input "6122770"
click at [994, 212] on button "查 询" at bounding box center [1001, 210] width 46 height 23
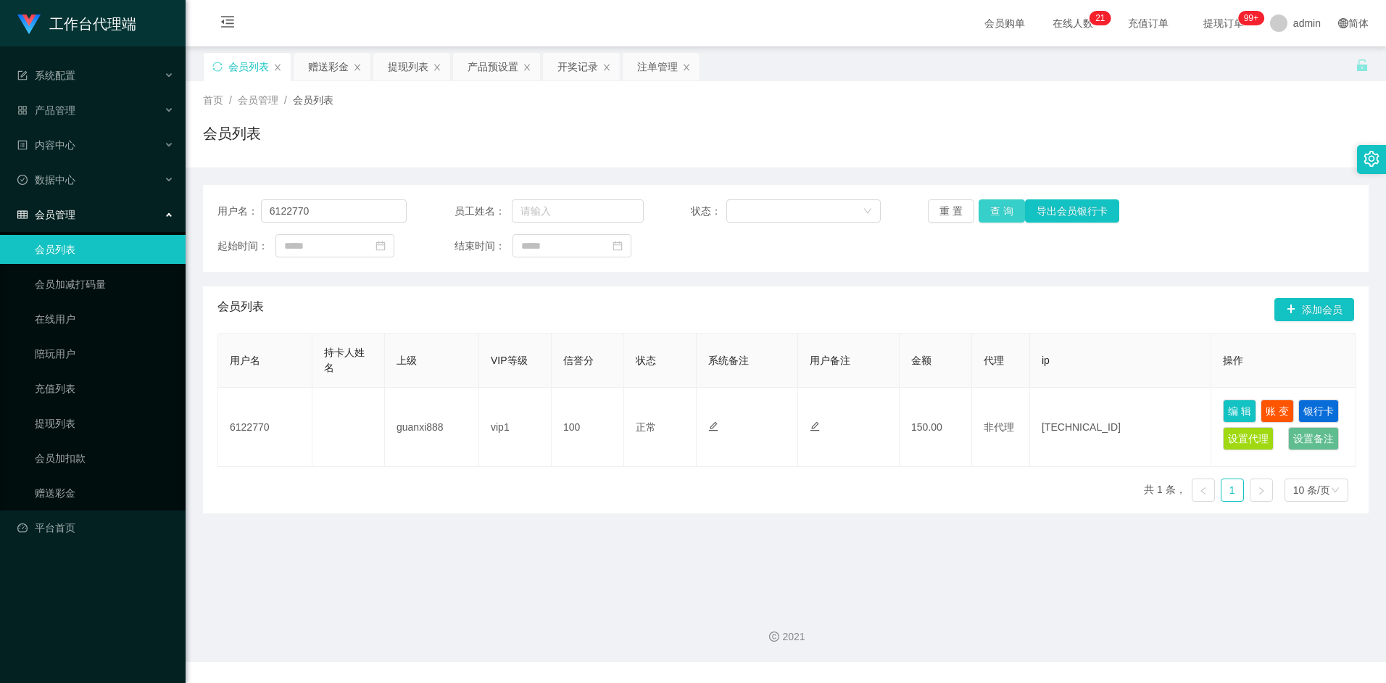
click at [1007, 201] on button "查 询" at bounding box center [1001, 210] width 46 height 23
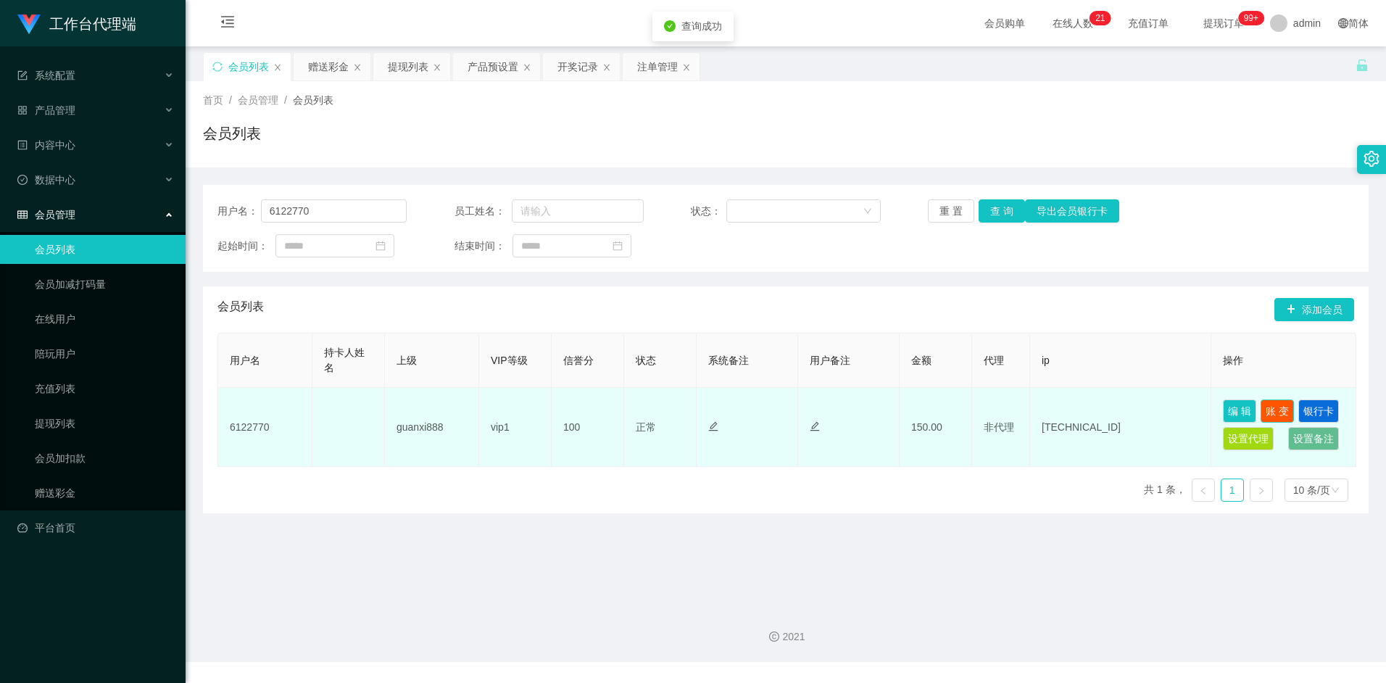
click at [1284, 407] on button "账 变" at bounding box center [1276, 410] width 33 height 23
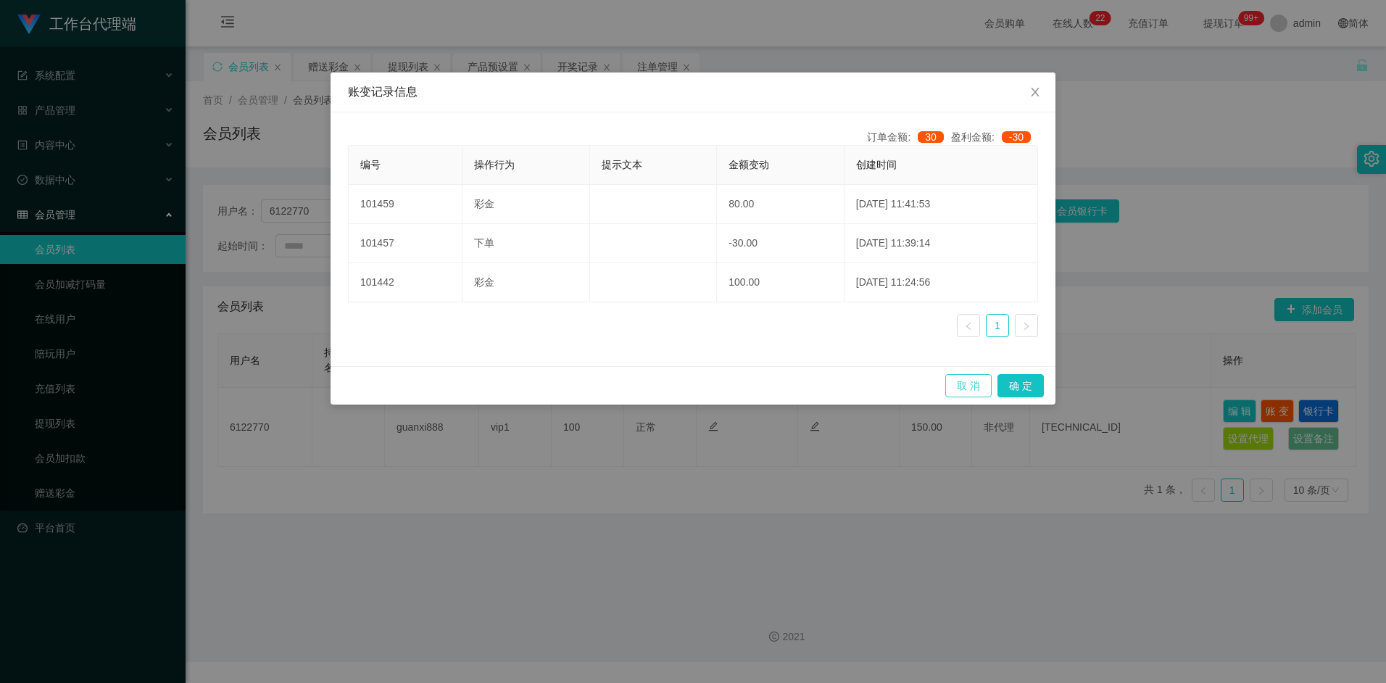
click at [963, 375] on button "取 消" at bounding box center [968, 385] width 46 height 23
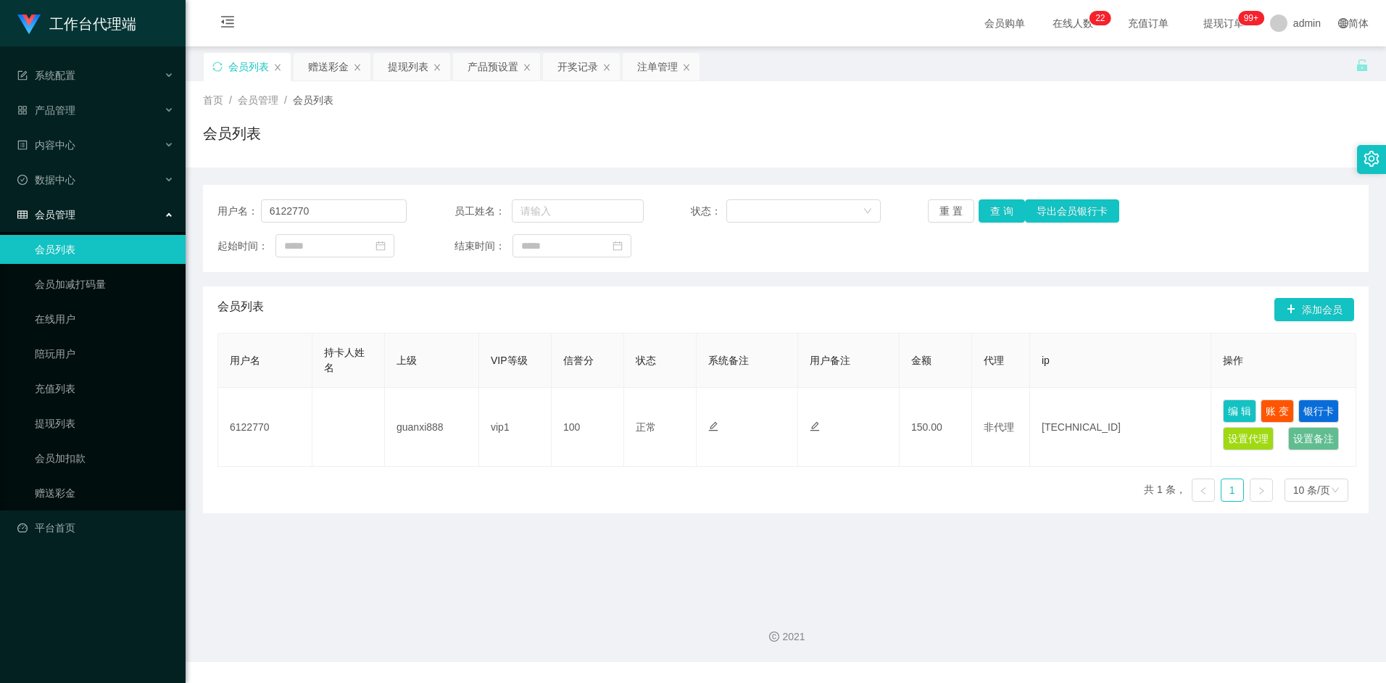
click at [810, 518] on main "关闭左侧 关闭右侧 关闭其它 刷新页面 会员列表 赠送彩金 提现列表 产品预设置 开奖记录 注单管理 首页 / 会员管理 / 会员列表 / 会员列表 用户名：…" at bounding box center [786, 320] width 1200 height 548
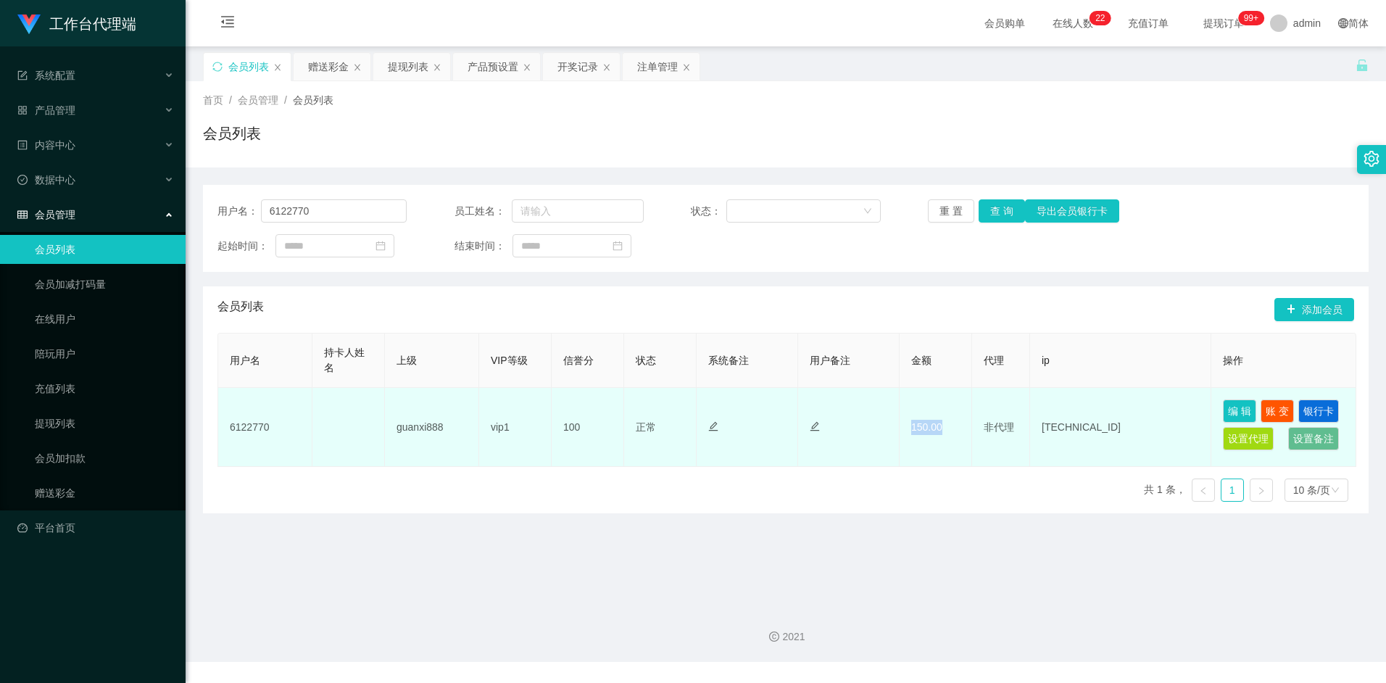
drag, startPoint x: 913, startPoint y: 428, endPoint x: 942, endPoint y: 428, distance: 28.3
click at [942, 428] on td "150.00" at bounding box center [935, 427] width 72 height 79
drag, startPoint x: 942, startPoint y: 428, endPoint x: 934, endPoint y: 427, distance: 7.3
click at [934, 427] on td "150.00" at bounding box center [935, 427] width 72 height 79
click at [1243, 407] on button "编 辑" at bounding box center [1239, 410] width 33 height 23
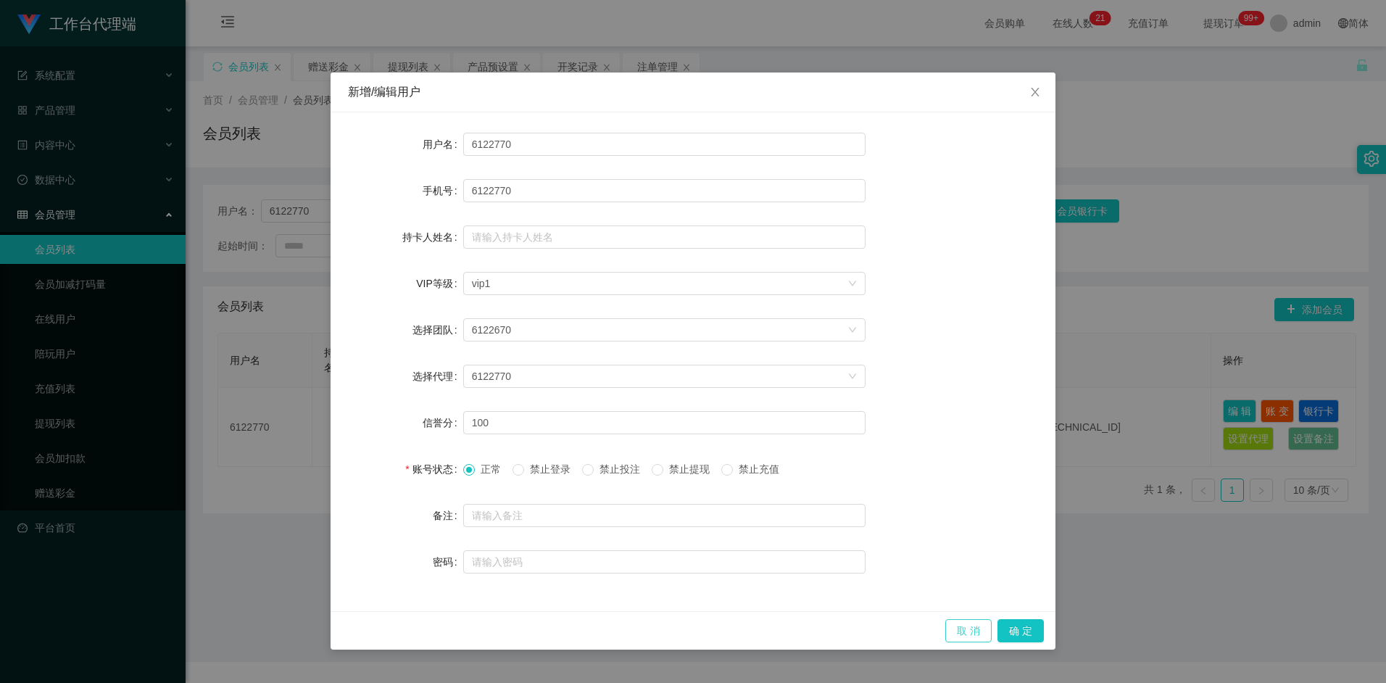
click at [957, 618] on div "取 消 确 定" at bounding box center [693, 630] width 725 height 38
click at [958, 623] on button "取 消" at bounding box center [968, 630] width 46 height 23
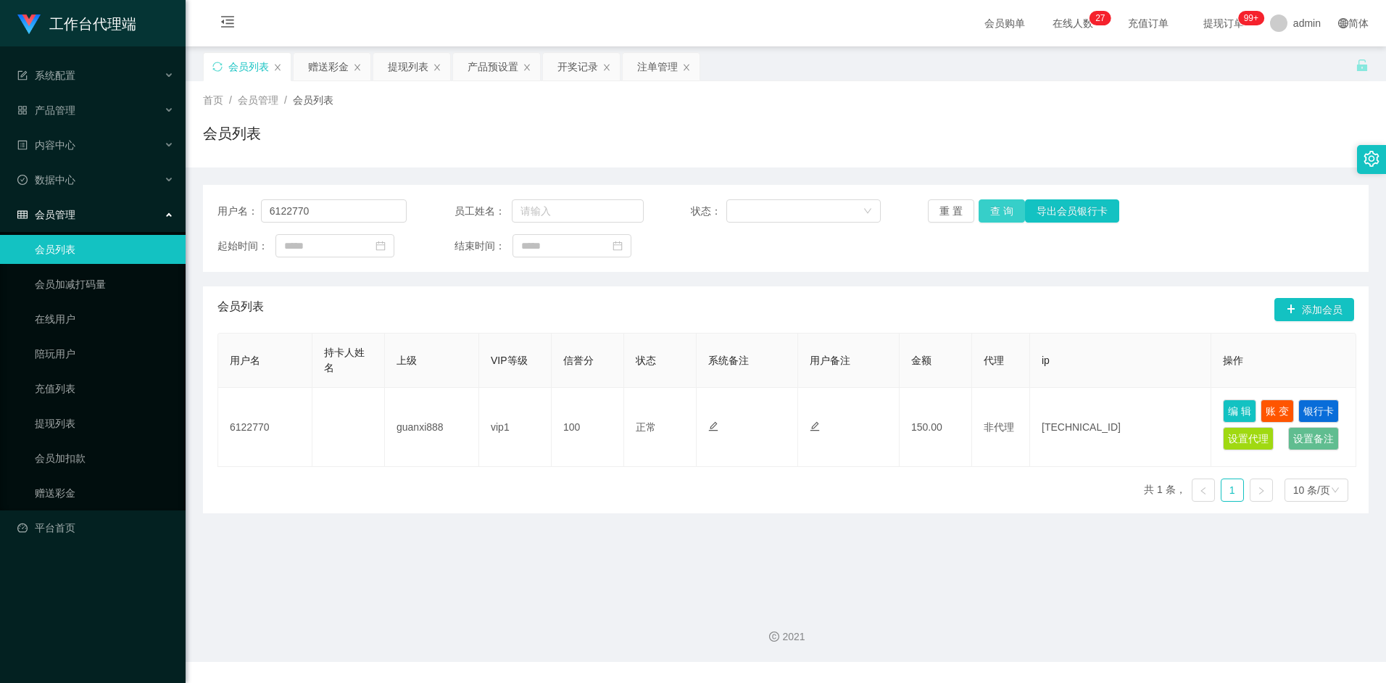
click at [999, 209] on button "查 询" at bounding box center [1001, 210] width 46 height 23
click at [409, 65] on div "提现列表" at bounding box center [408, 67] width 41 height 28
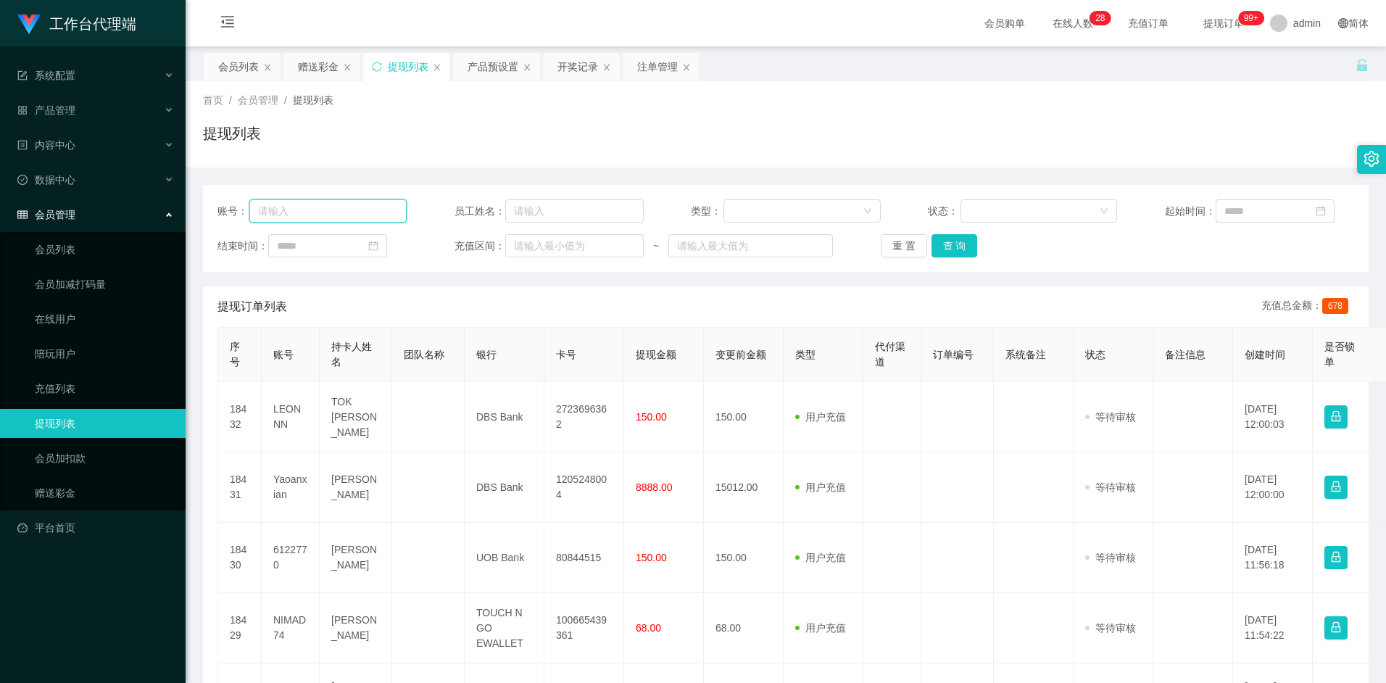
click at [350, 215] on input "text" at bounding box center [327, 210] width 157 height 23
paste input "点击提现完成后请告诉[PERSON_NAME]"
type input "点"
type input "6122770"
click at [958, 248] on button "查 询" at bounding box center [954, 245] width 46 height 23
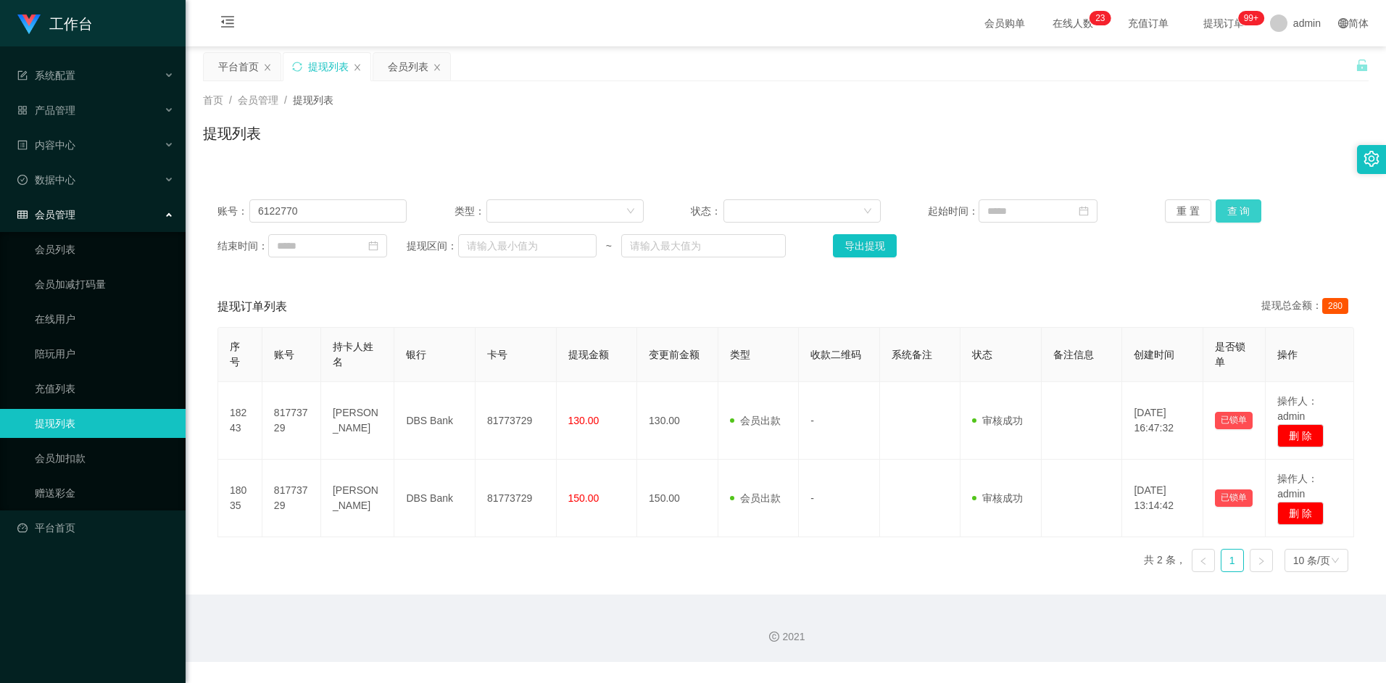
type input "6122770"
click at [1242, 210] on button "查 询" at bounding box center [1239, 210] width 46 height 23
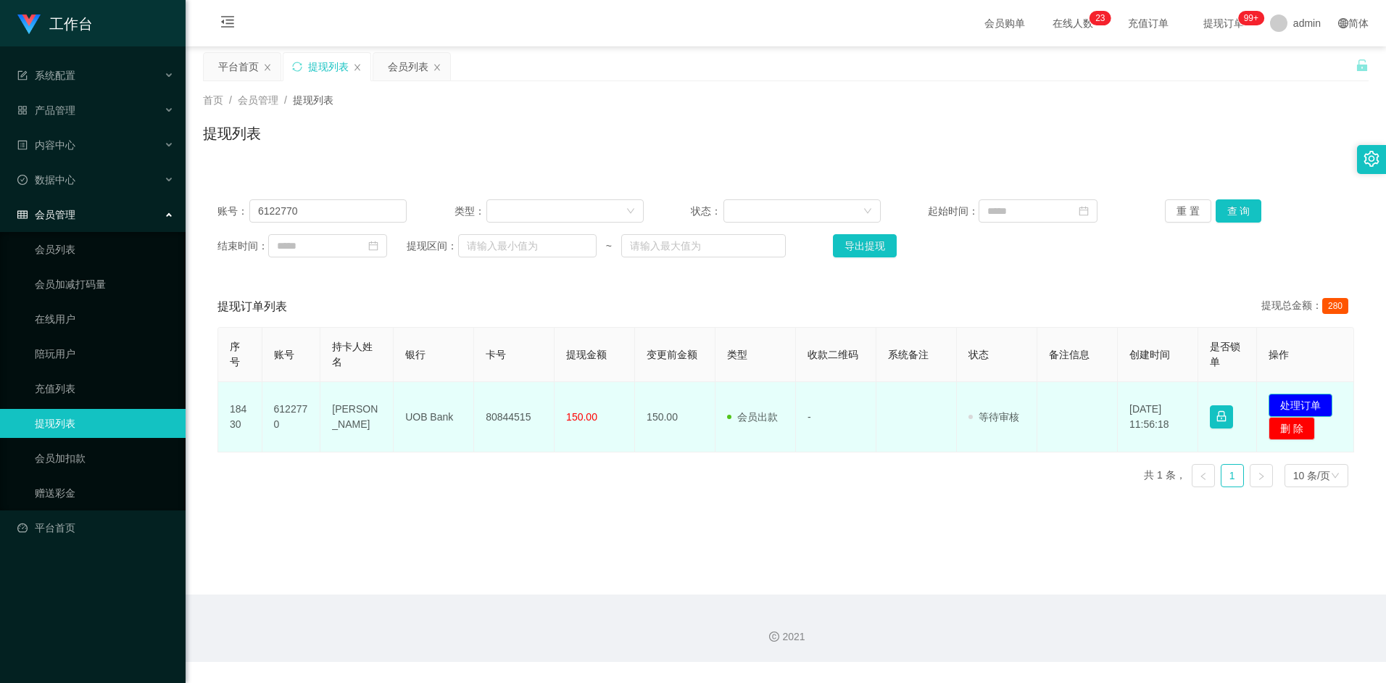
click at [1306, 405] on button "处理订单" at bounding box center [1300, 405] width 64 height 23
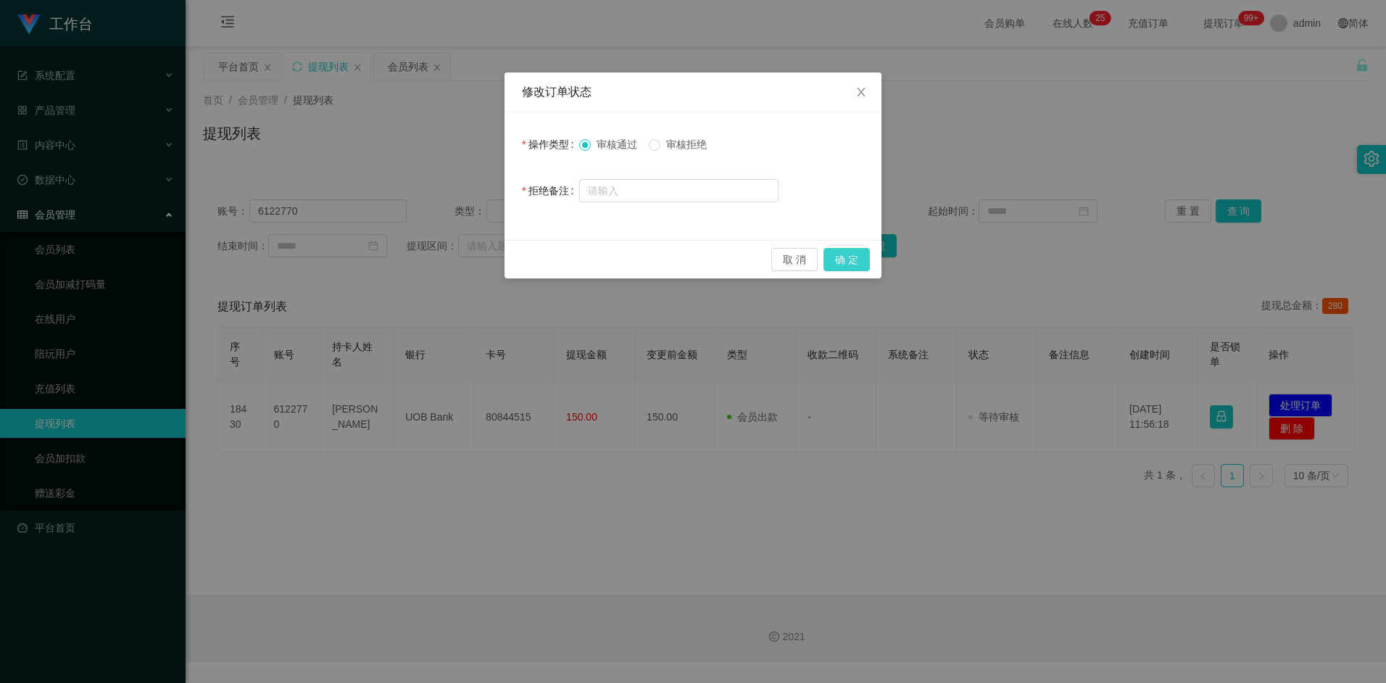
click at [848, 257] on button "确 定" at bounding box center [846, 259] width 46 height 23
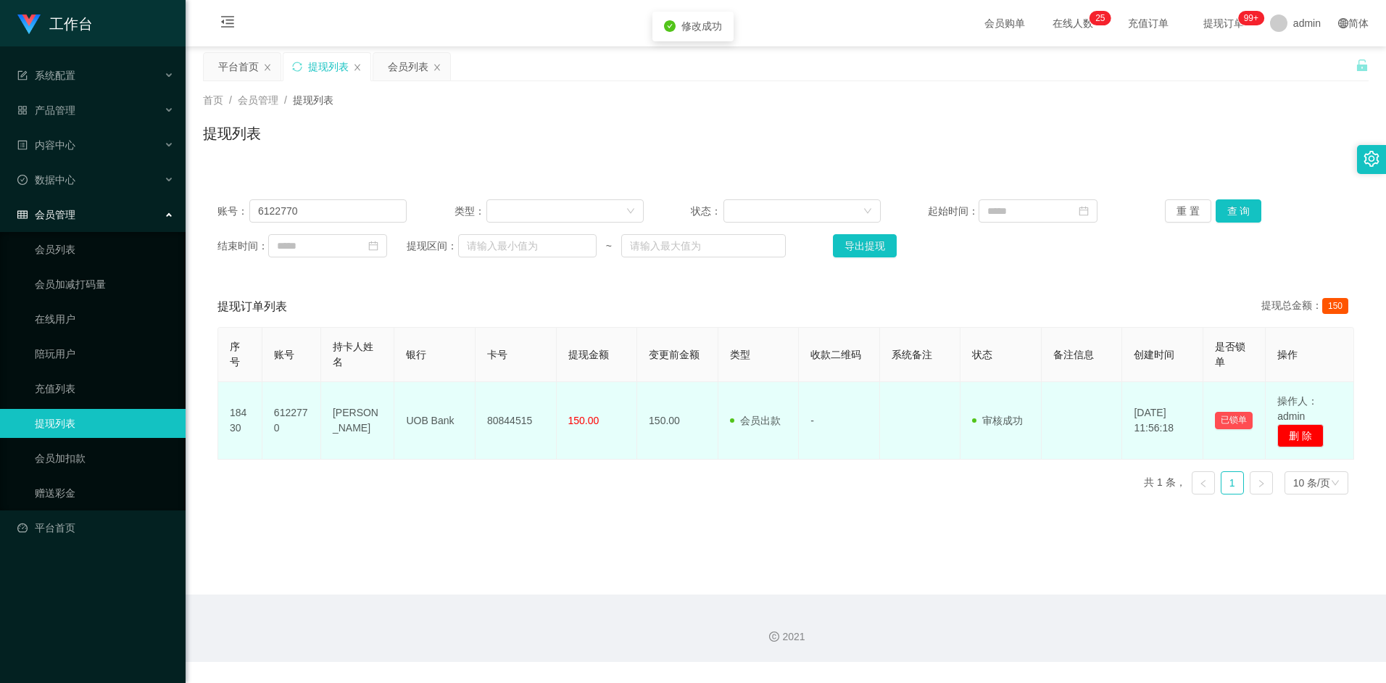
click at [351, 415] on td "[PERSON_NAME]" at bounding box center [357, 421] width 73 height 78
copy td "[PERSON_NAME]"
click at [433, 417] on td "UOB Bank" at bounding box center [434, 421] width 81 height 78
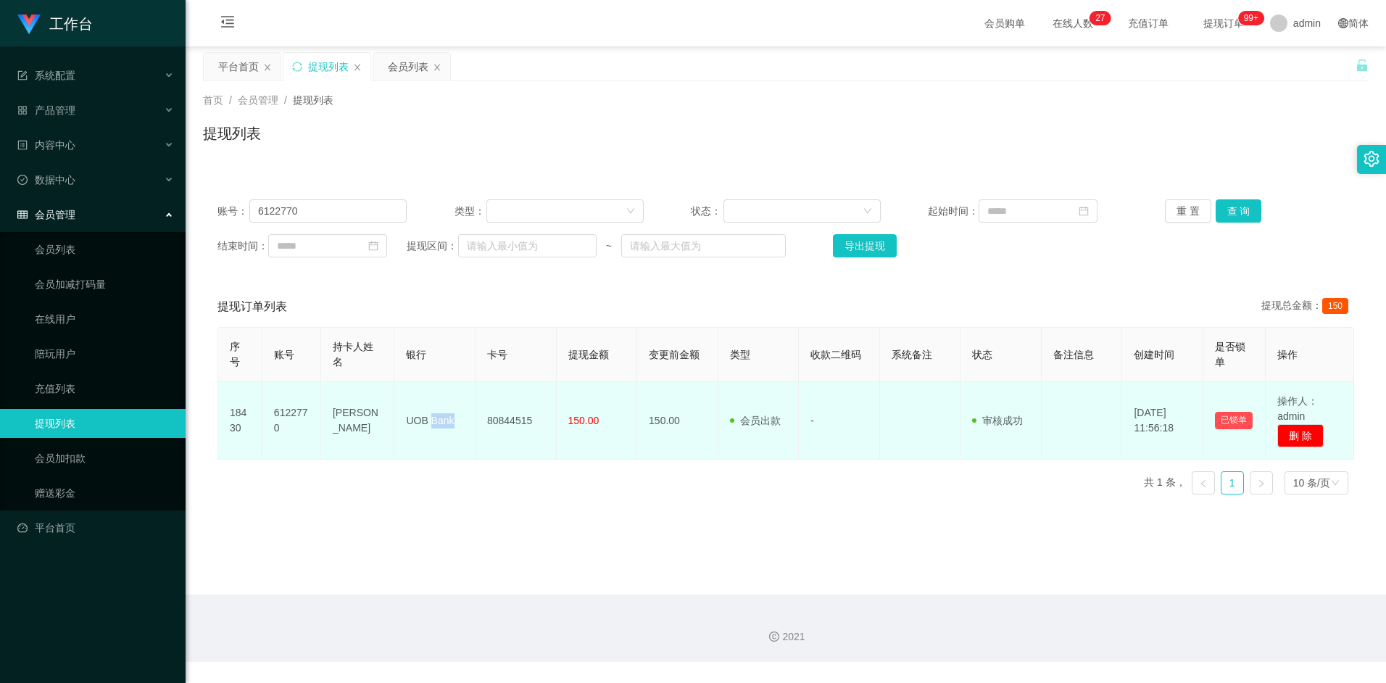
click at [433, 417] on td "UOB Bank" at bounding box center [434, 421] width 81 height 78
drag, startPoint x: 433, startPoint y: 417, endPoint x: 424, endPoint y: 418, distance: 9.5
click at [424, 418] on td "UOB Bank" at bounding box center [434, 421] width 81 height 78
click at [424, 419] on td "UOB Bank" at bounding box center [434, 421] width 81 height 78
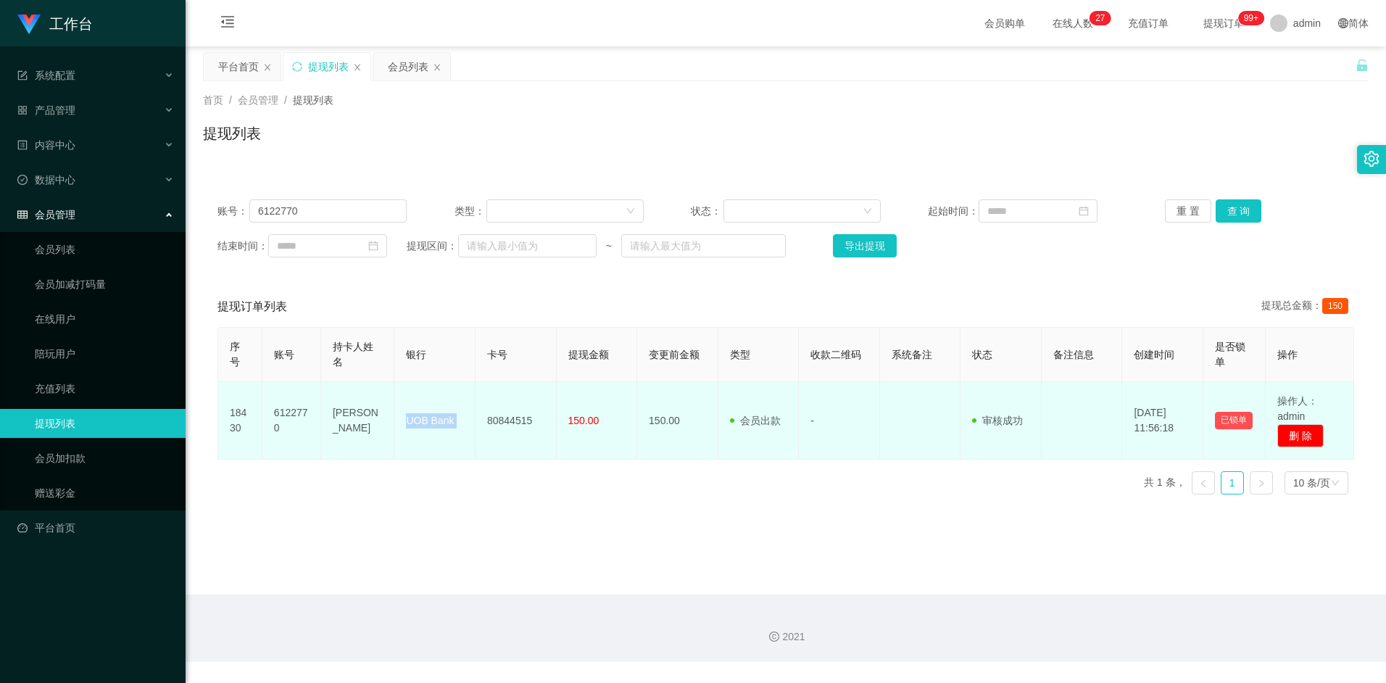
click at [424, 419] on td "UOB Bank" at bounding box center [434, 421] width 81 height 78
copy td "UOB Bank"
click at [514, 422] on td "80844515" at bounding box center [515, 421] width 81 height 78
copy td "80844515"
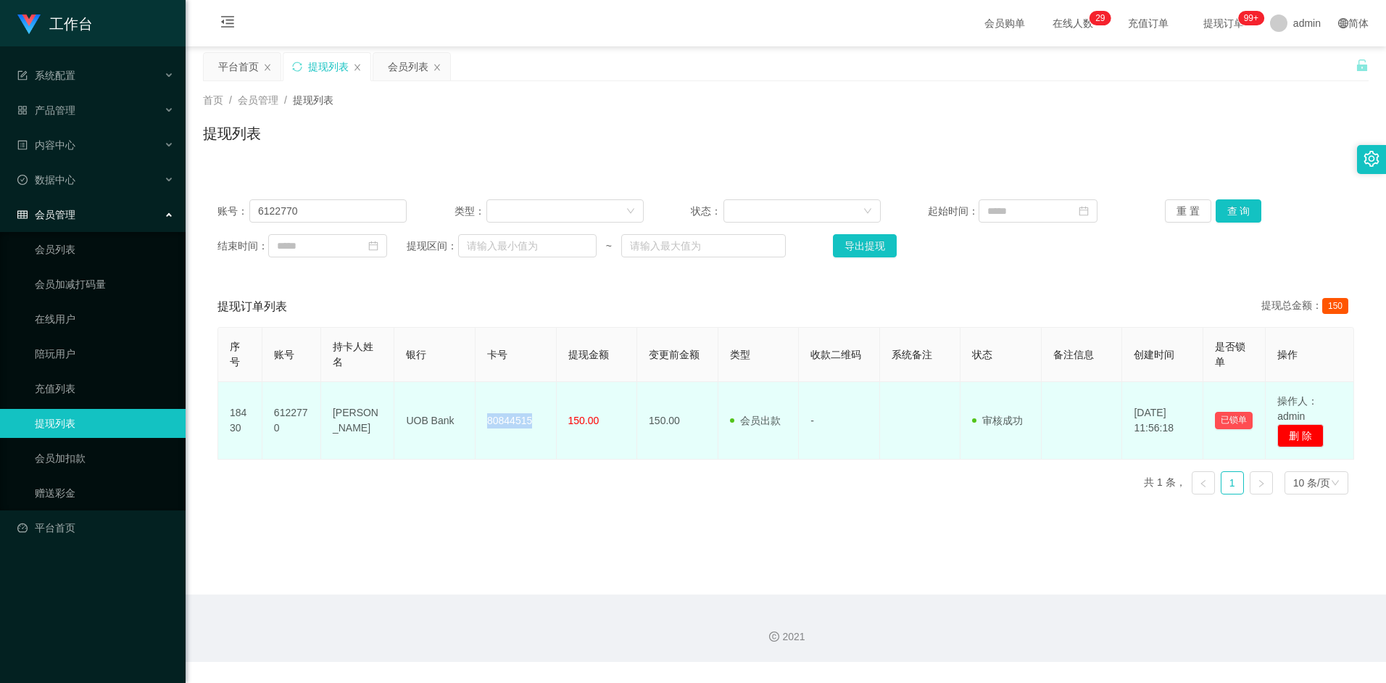
click at [507, 418] on td "80844515" at bounding box center [515, 421] width 81 height 78
